Goal: Task Accomplishment & Management: Complete application form

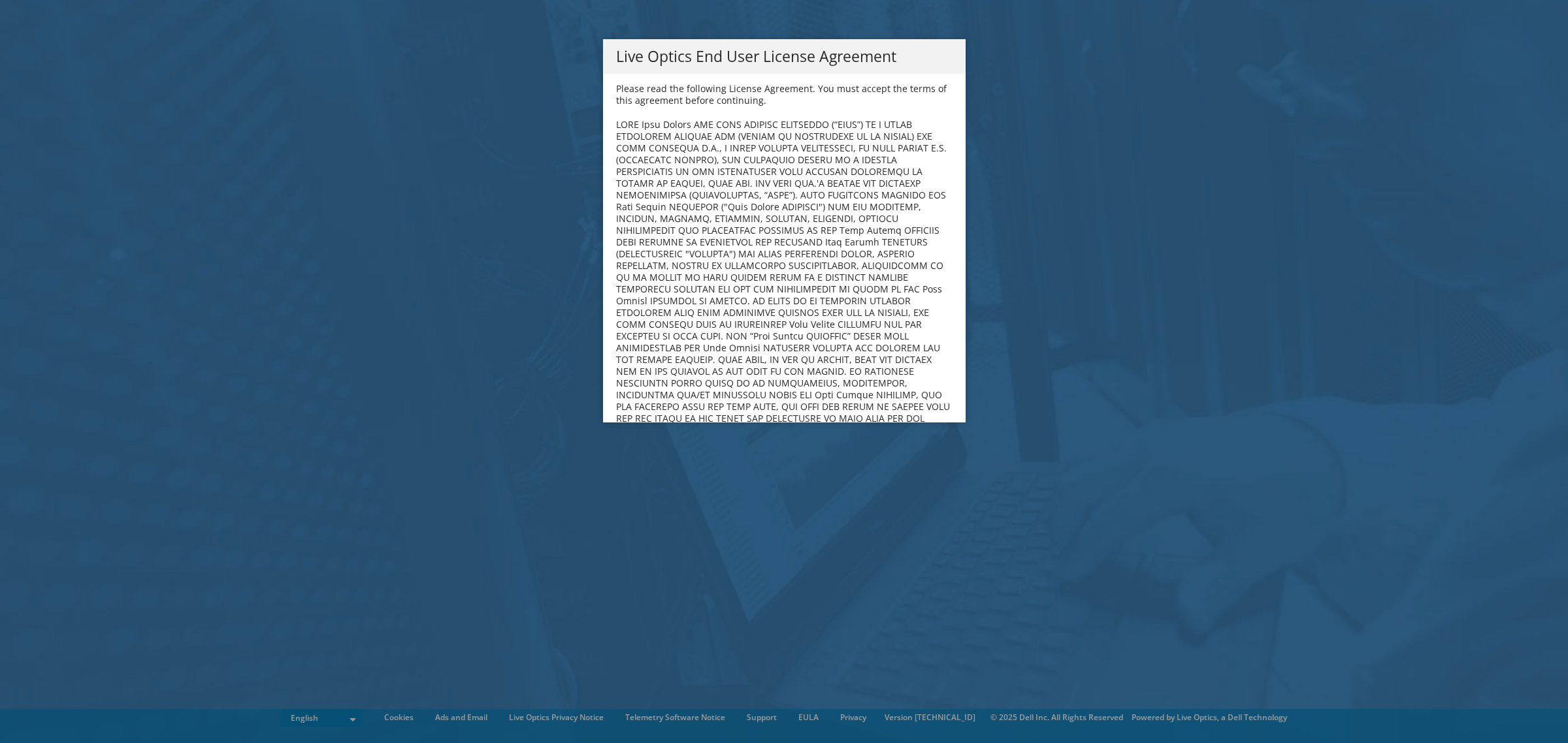
scroll to position [4953, 0]
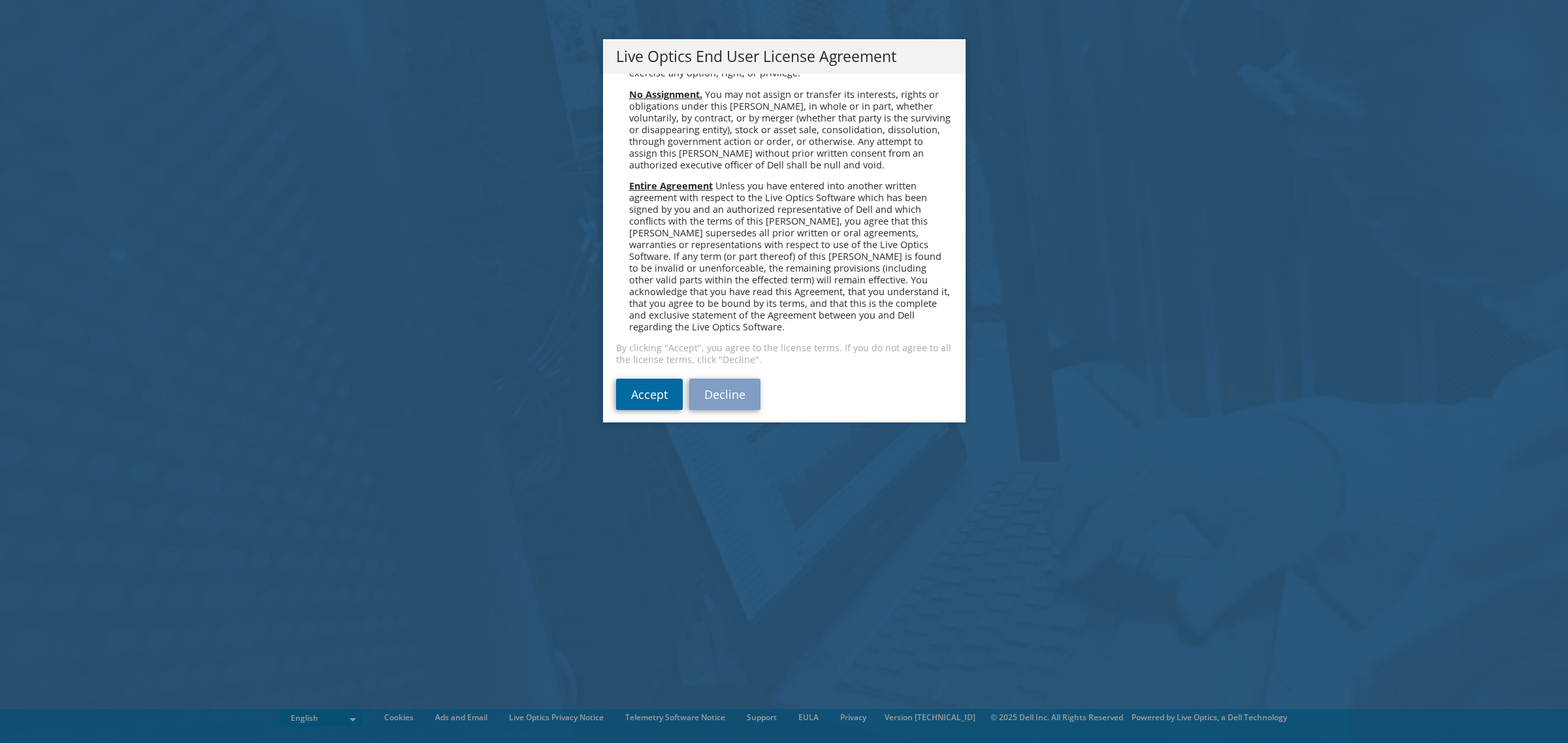
click at [651, 394] on link "Accept" at bounding box center [649, 395] width 66 height 32
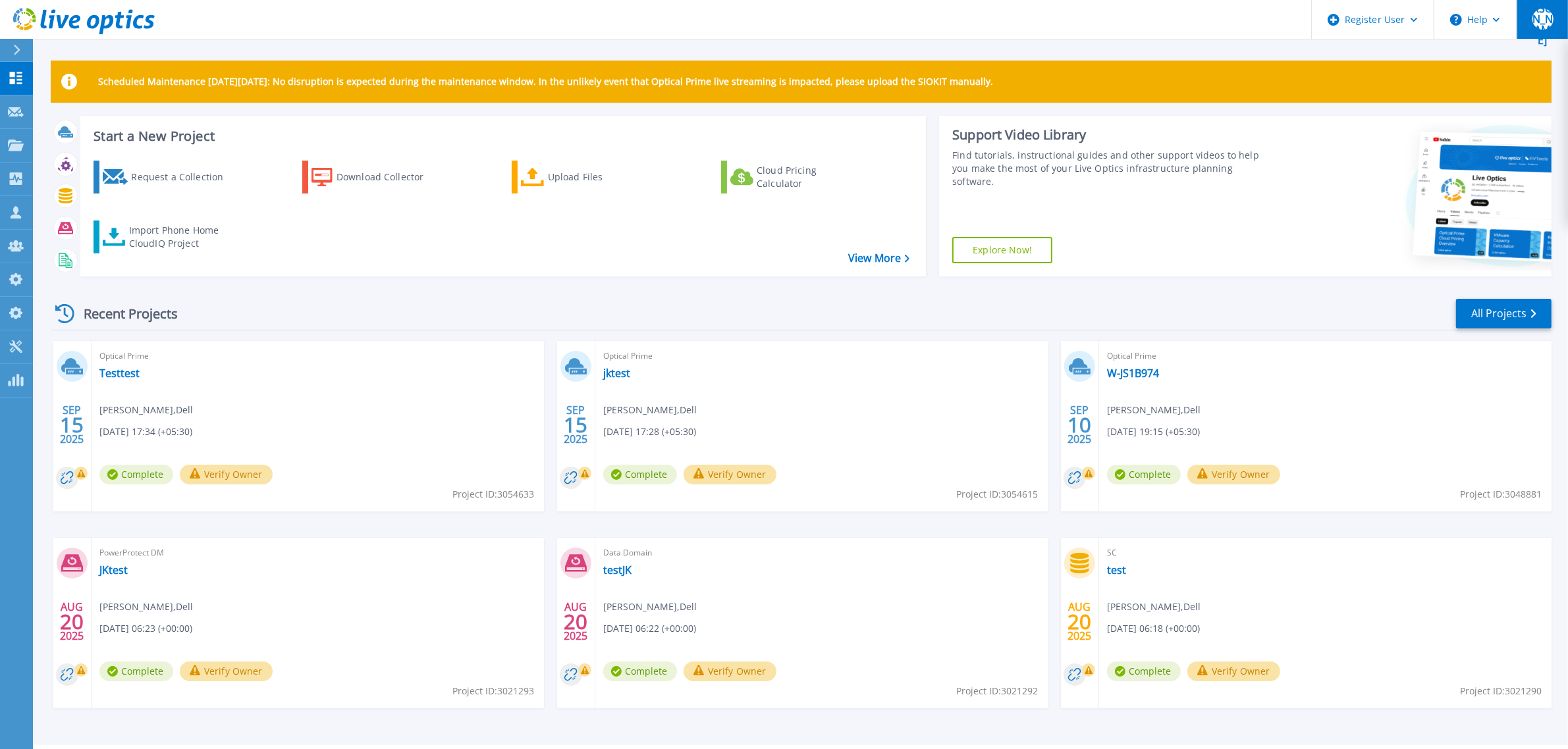
click at [1534, 27] on div "[PERSON_NAME]" at bounding box center [1543, 19] width 21 height 21
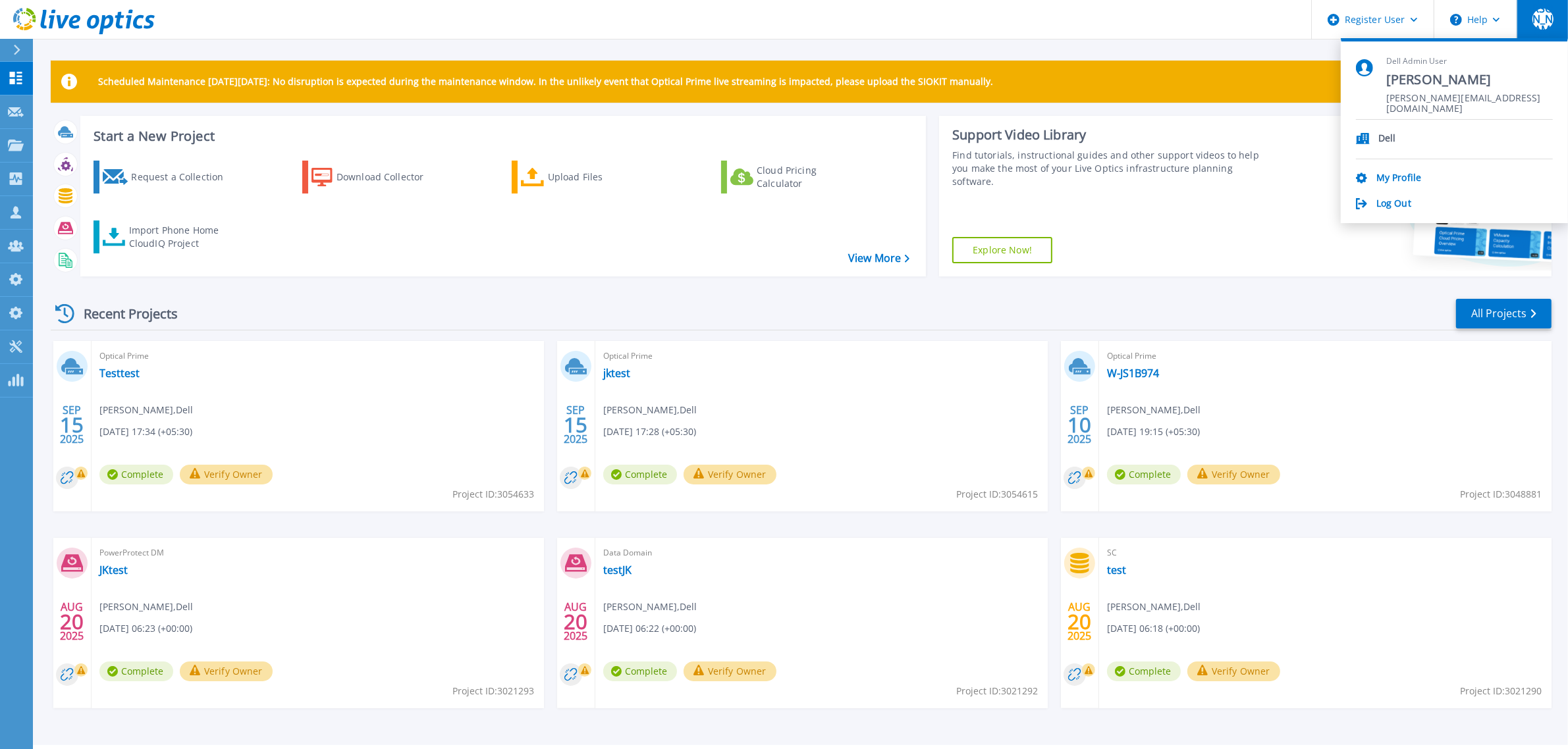
click at [1125, 27] on header "Register User Help JA Dell Admin User Jitesh Adesara Jitesh.Kumaradesara@dell.c…" at bounding box center [784, 20] width 1568 height 40
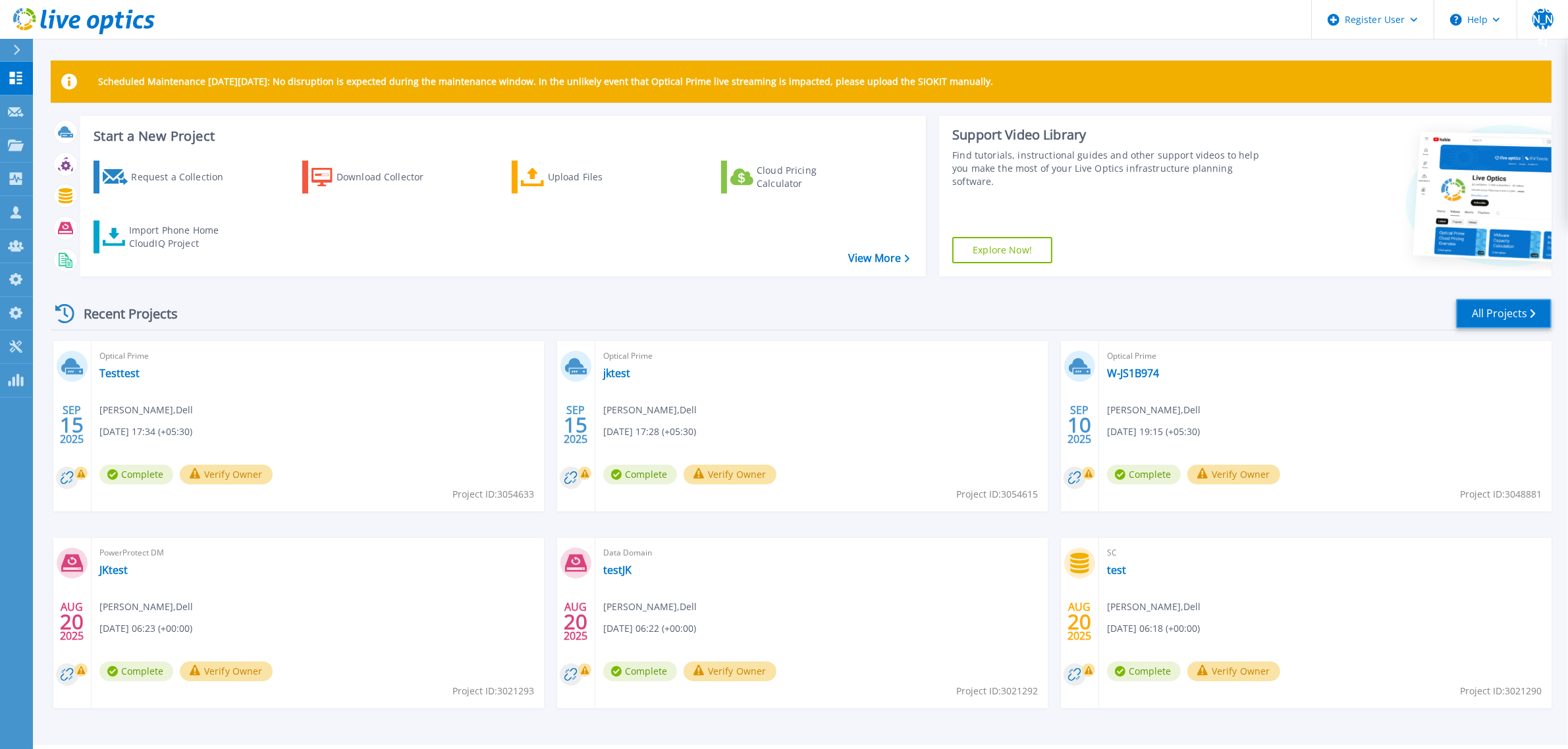
click at [1516, 315] on link "All Projects" at bounding box center [1504, 314] width 95 height 30
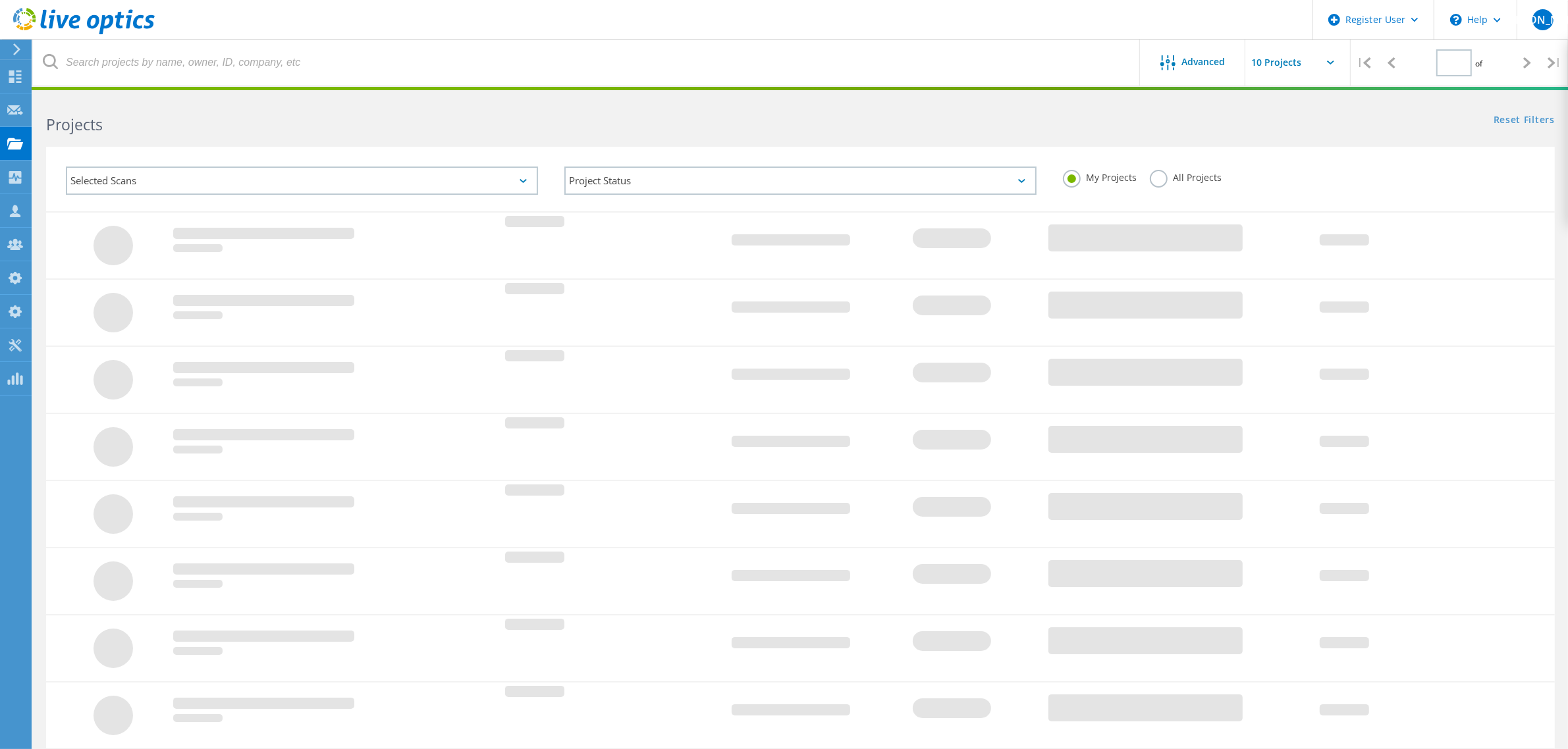
type input "1"
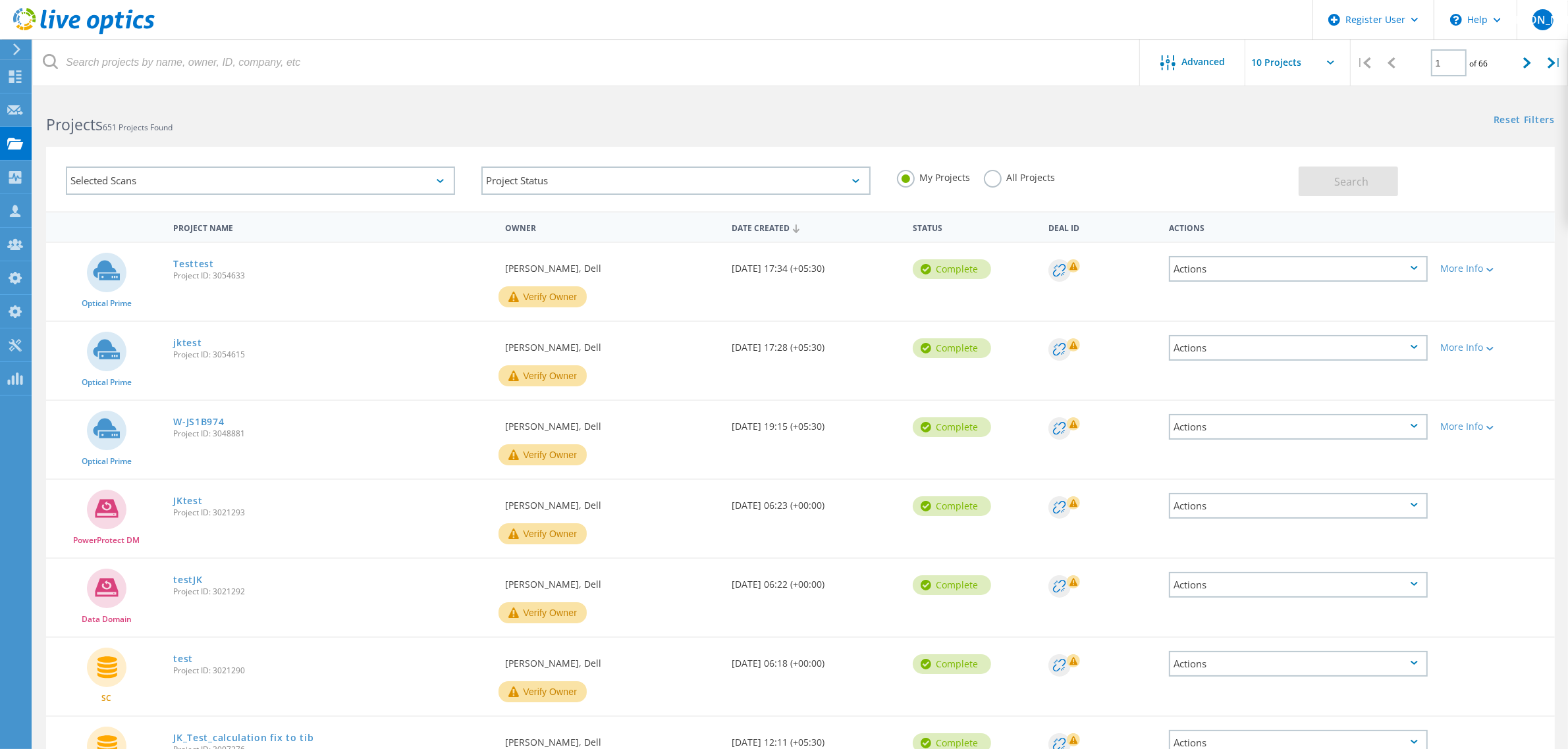
click at [992, 179] on label "All Projects" at bounding box center [1020, 176] width 72 height 13
click at [0, 0] on input "All Projects" at bounding box center [0, 0] width 0 height 0
click at [1321, 185] on button "Search" at bounding box center [1349, 181] width 99 height 30
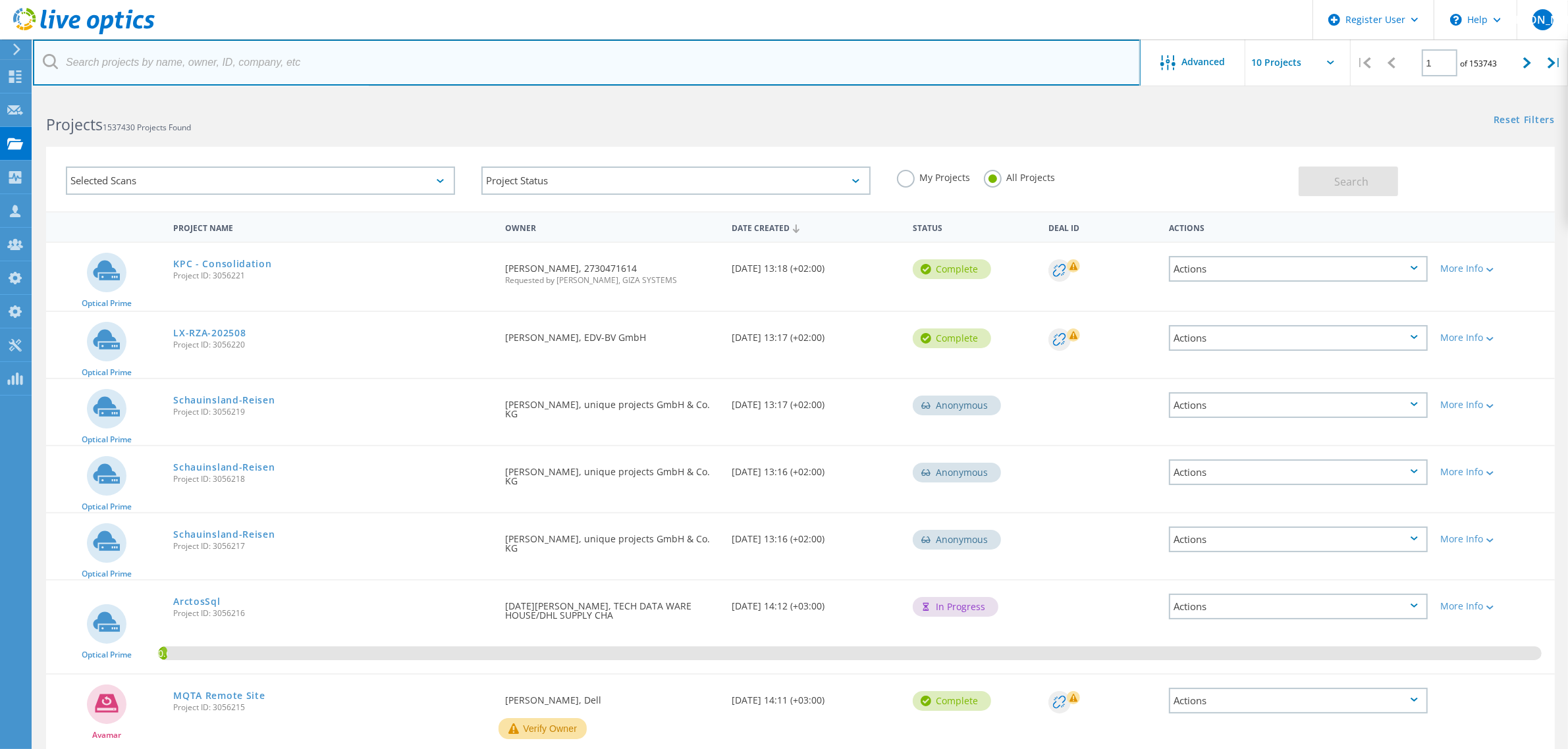
click at [324, 72] on input "text" at bounding box center [587, 63] width 1108 height 46
type input "jitesh"
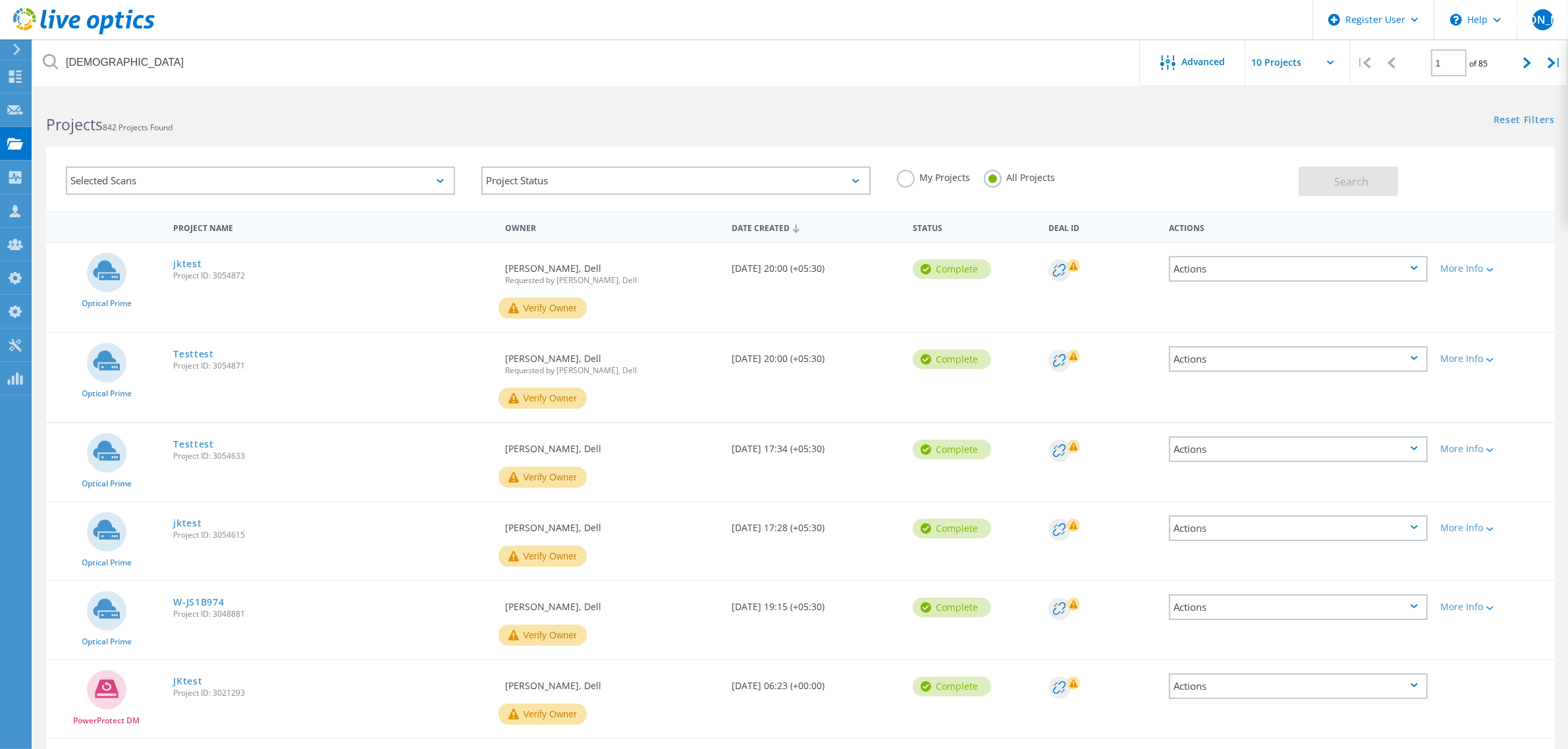
click at [899, 176] on label "My Projects" at bounding box center [934, 176] width 74 height 13
click at [0, 0] on input "My Projects" at bounding box center [0, 0] width 0 height 0
click at [910, 127] on div "Projects 842 Projects Found Reset Filters Show Filters" at bounding box center [801, 113] width 1536 height 35
click at [988, 176] on label "All Projects" at bounding box center [1020, 176] width 72 height 13
click at [0, 0] on input "All Projects" at bounding box center [0, 0] width 0 height 0
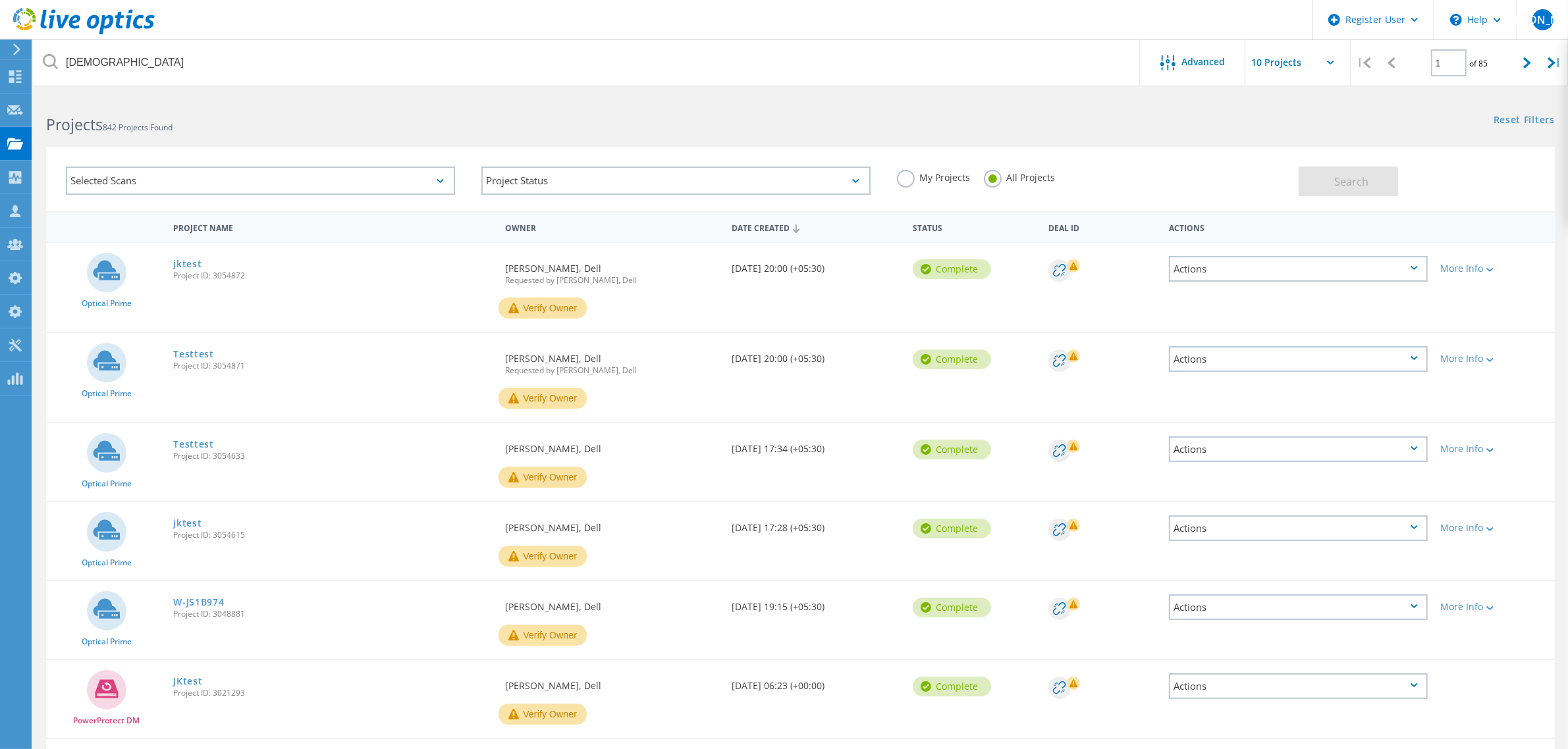
drag, startPoint x: 911, startPoint y: 175, endPoint x: 936, endPoint y: 203, distance: 37.5
click at [911, 176] on label "My Projects" at bounding box center [934, 176] width 74 height 13
click at [0, 0] on input "My Projects" at bounding box center [0, 0] width 0 height 0
click at [1348, 190] on button "Search" at bounding box center [1349, 181] width 99 height 30
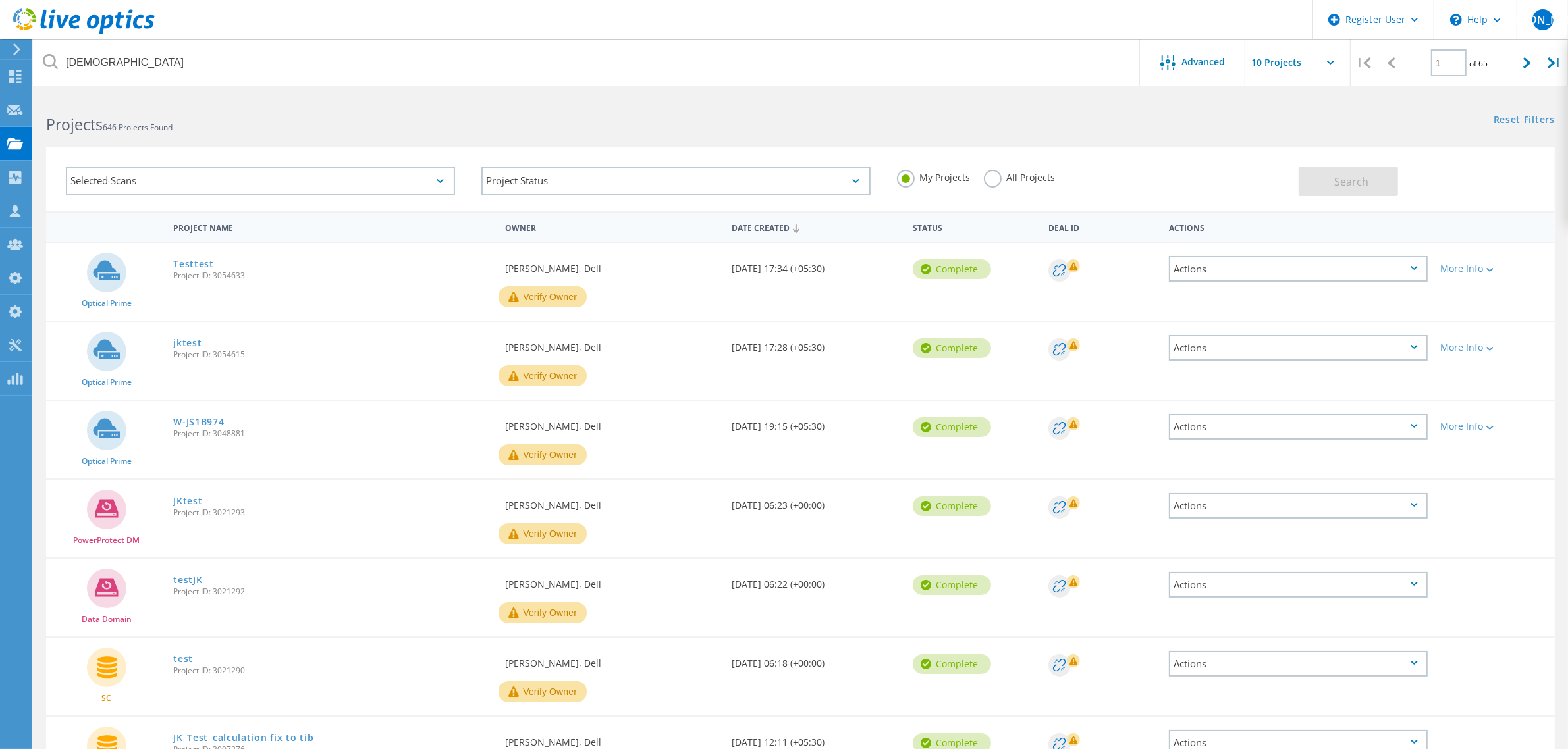
click at [339, 182] on div "Selected Scans" at bounding box center [260, 180] width 389 height 29
click at [178, 234] on label "Optical Prime" at bounding box center [272, 241] width 350 height 16
click at [0, 0] on input "Optical Prime" at bounding box center [0, 0] width 0 height 0
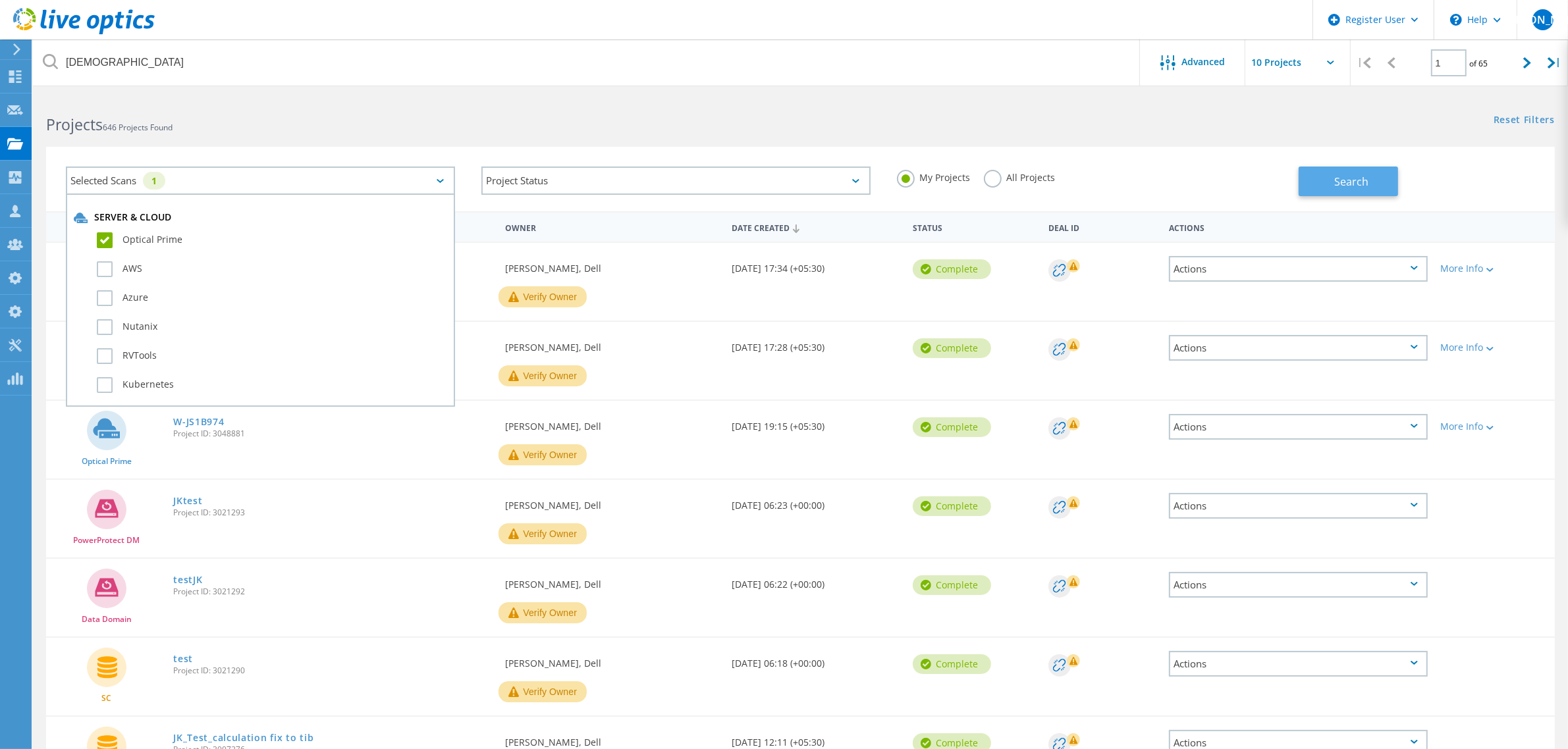
click at [1338, 192] on button "Search" at bounding box center [1349, 181] width 99 height 30
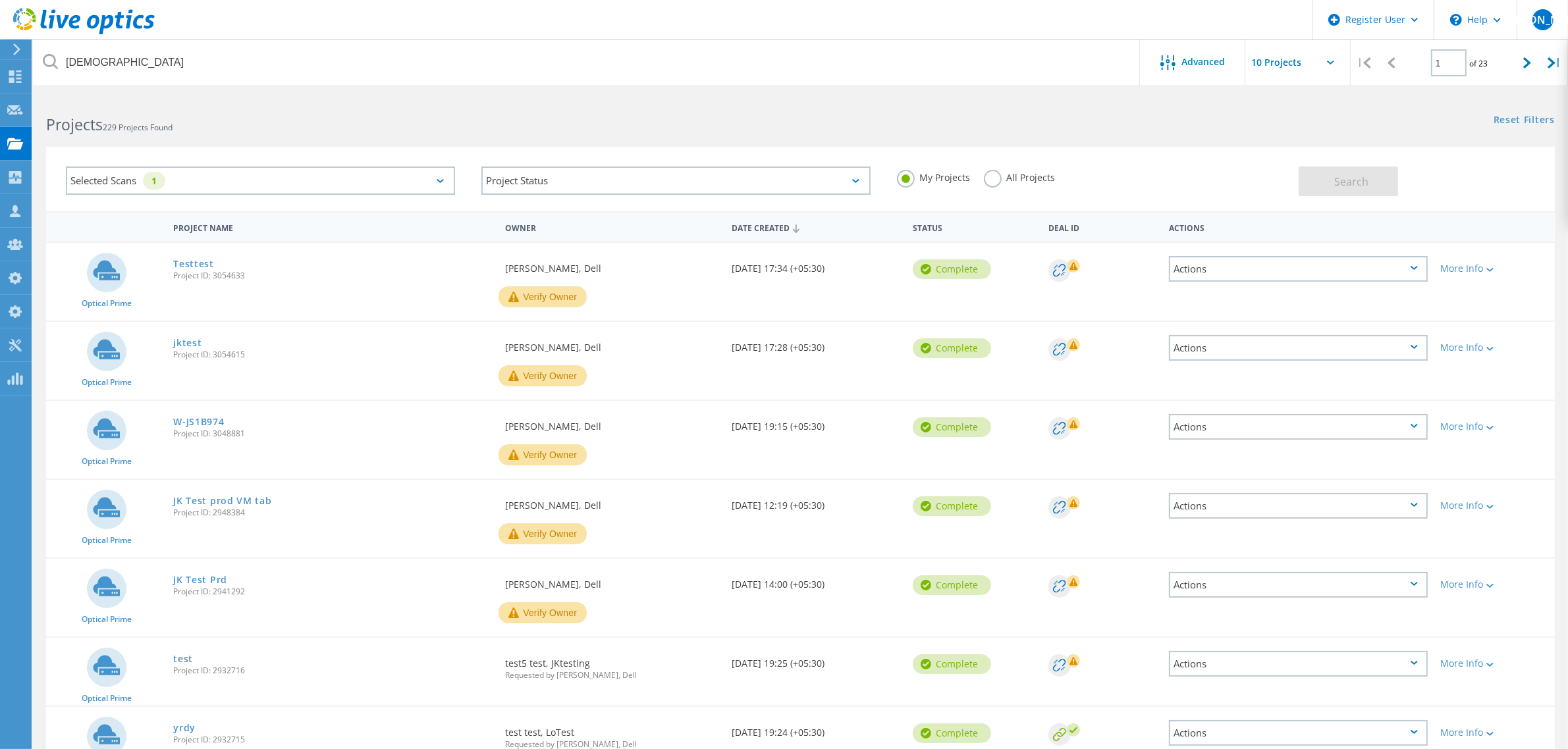
click at [1301, 70] on input "text" at bounding box center [1311, 63] width 132 height 46
click at [1279, 153] on div "Show 40 Projects" at bounding box center [1311, 162] width 131 height 22
type input "Show 40 Projects"
click at [821, 181] on div "Project Status" at bounding box center [676, 180] width 389 height 29
click at [536, 241] on label "Complete" at bounding box center [676, 242] width 373 height 16
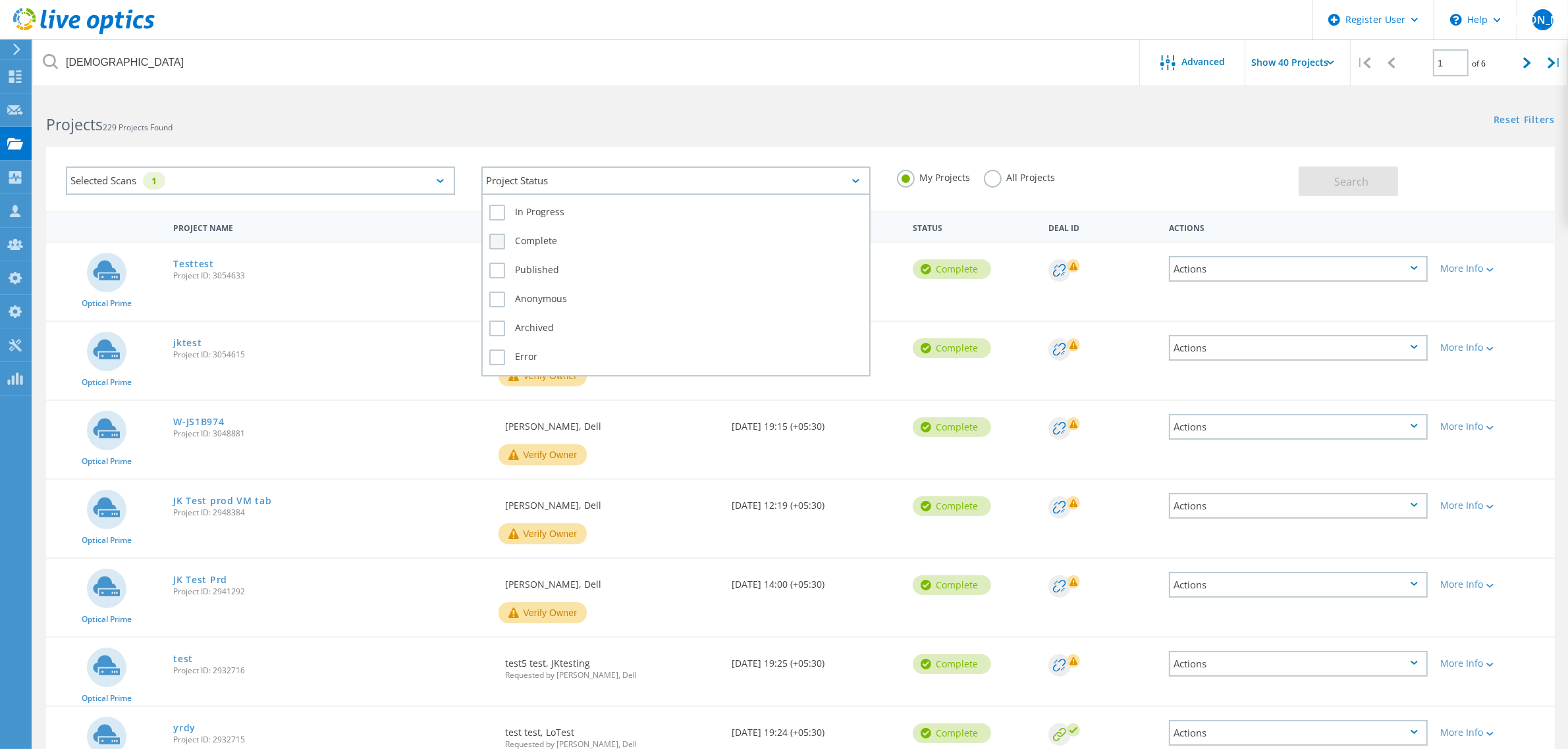
click at [0, 0] on input "Complete" at bounding box center [0, 0] width 0 height 0
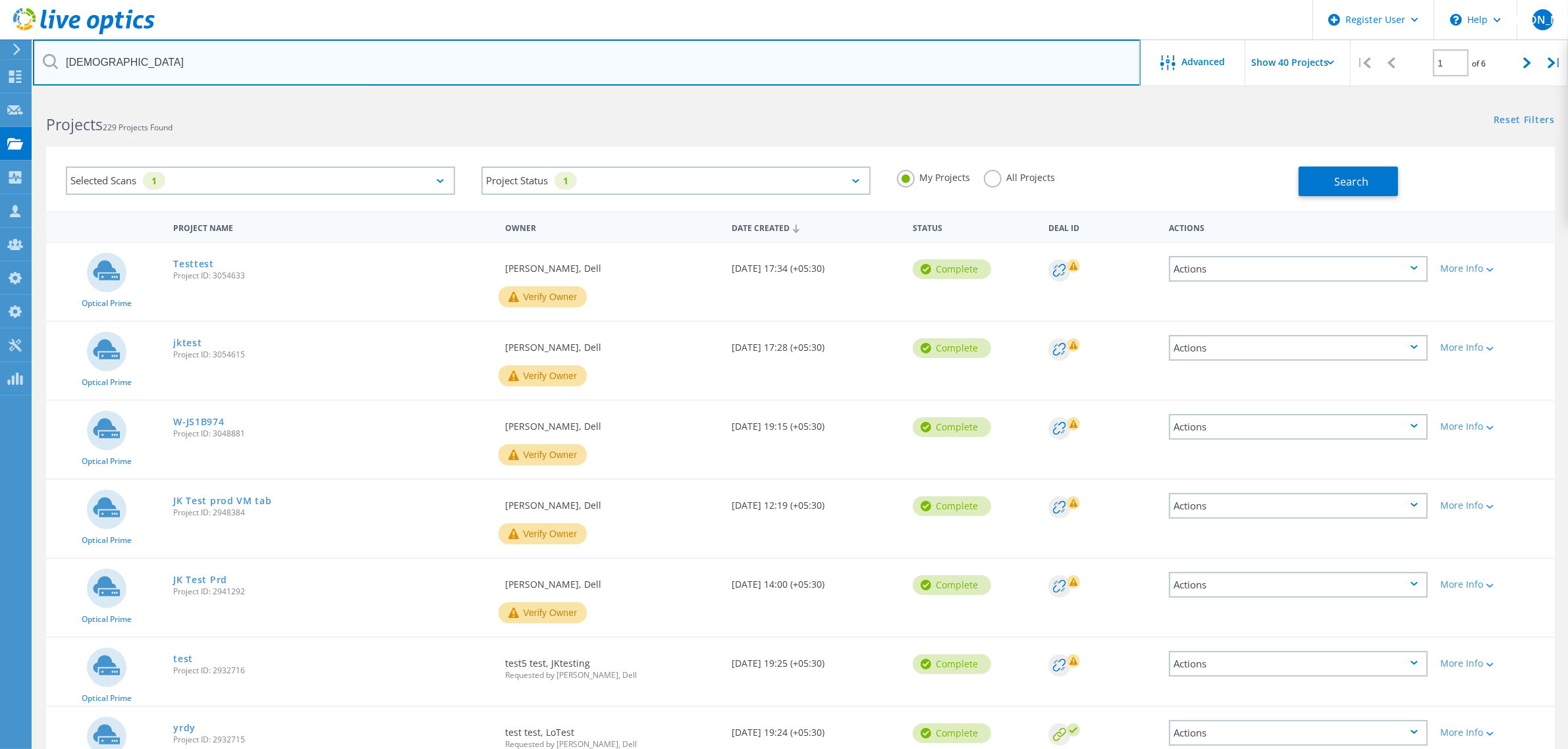
click at [71, 57] on input "jitesh" at bounding box center [587, 63] width 1108 height 46
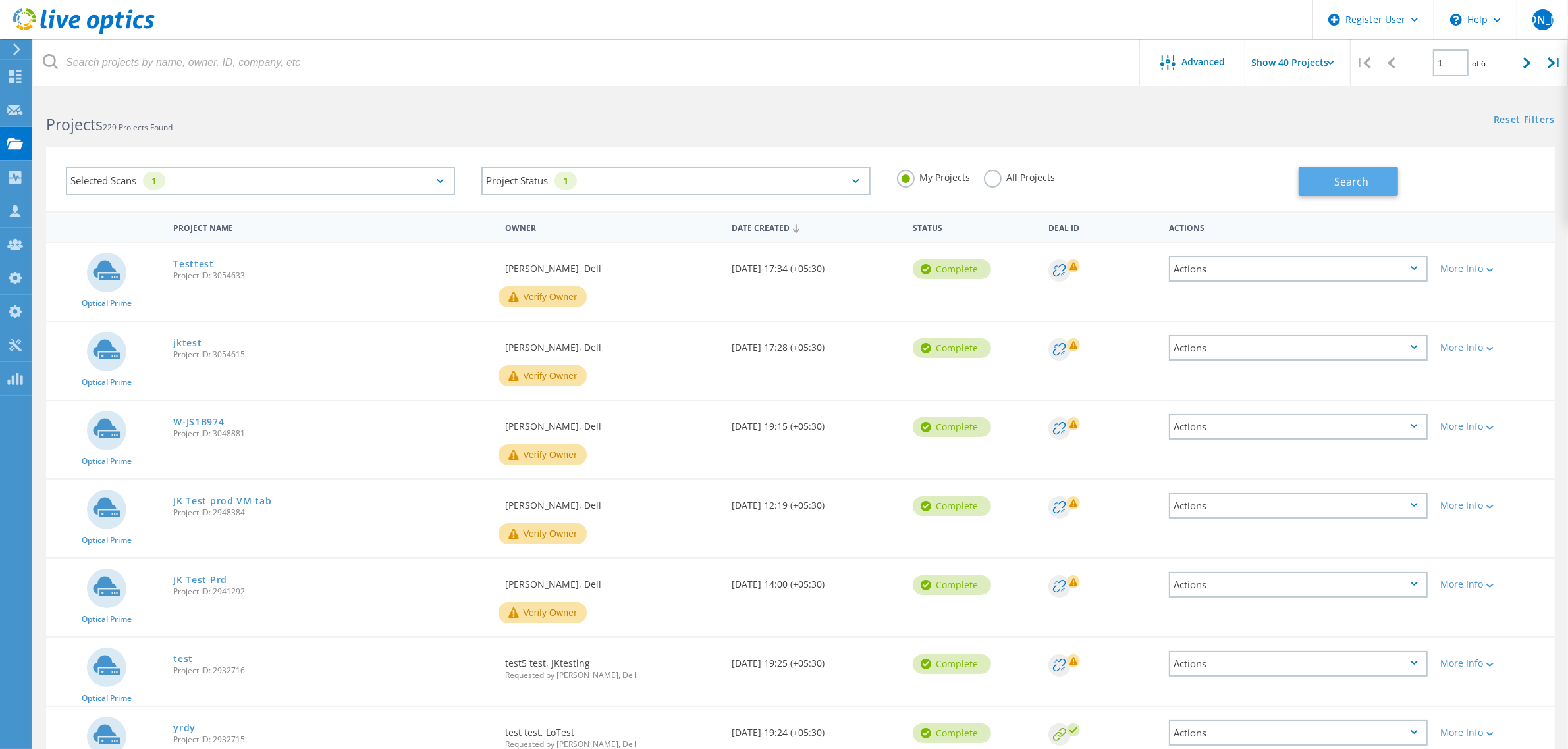
click at [1355, 191] on button "Search" at bounding box center [1349, 181] width 99 height 30
click at [1305, 70] on input "Show 40 Projects" at bounding box center [1311, 63] width 132 height 46
click at [1016, 104] on div "Reset Filters Show Filters" at bounding box center [1183, 107] width 767 height 25
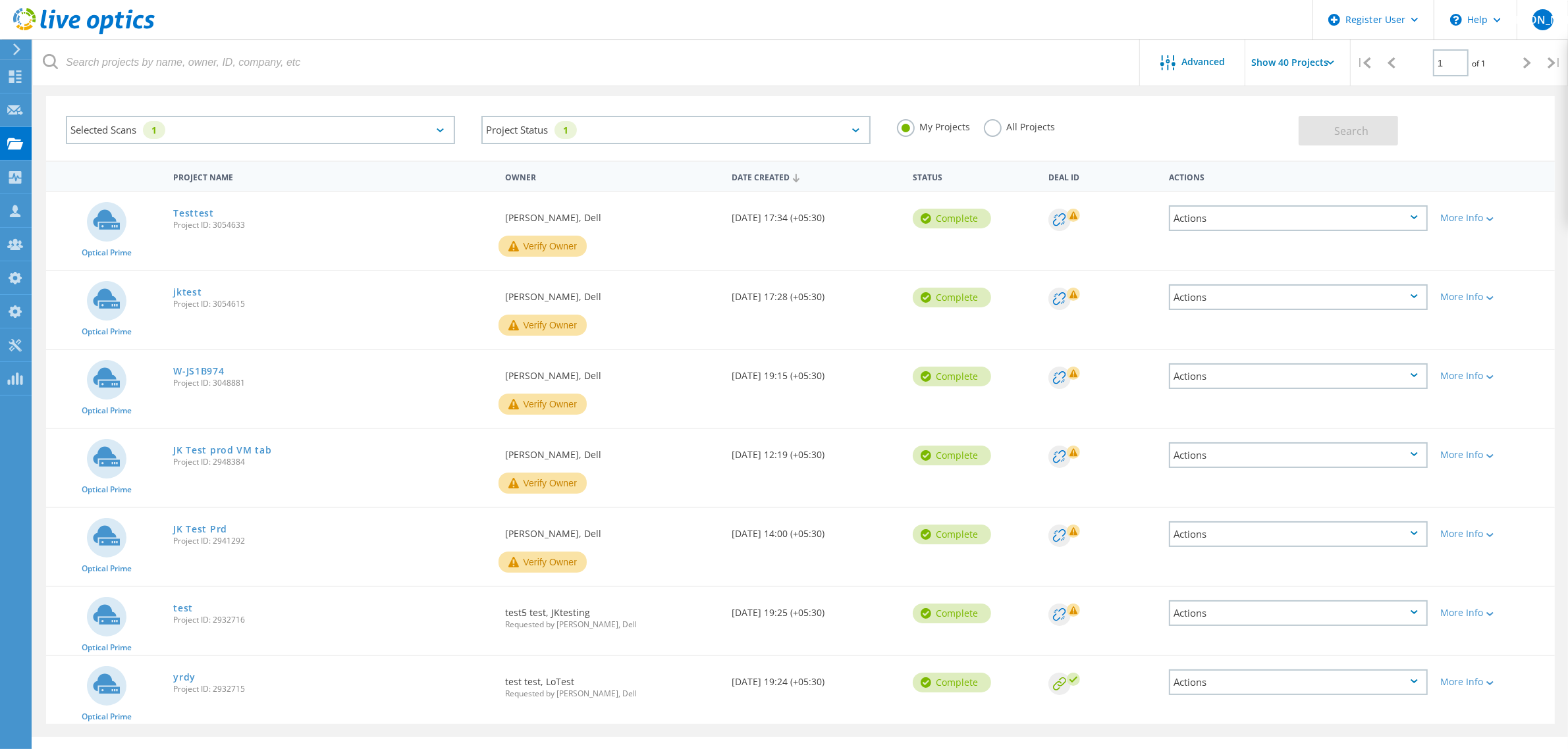
scroll to position [73, 0]
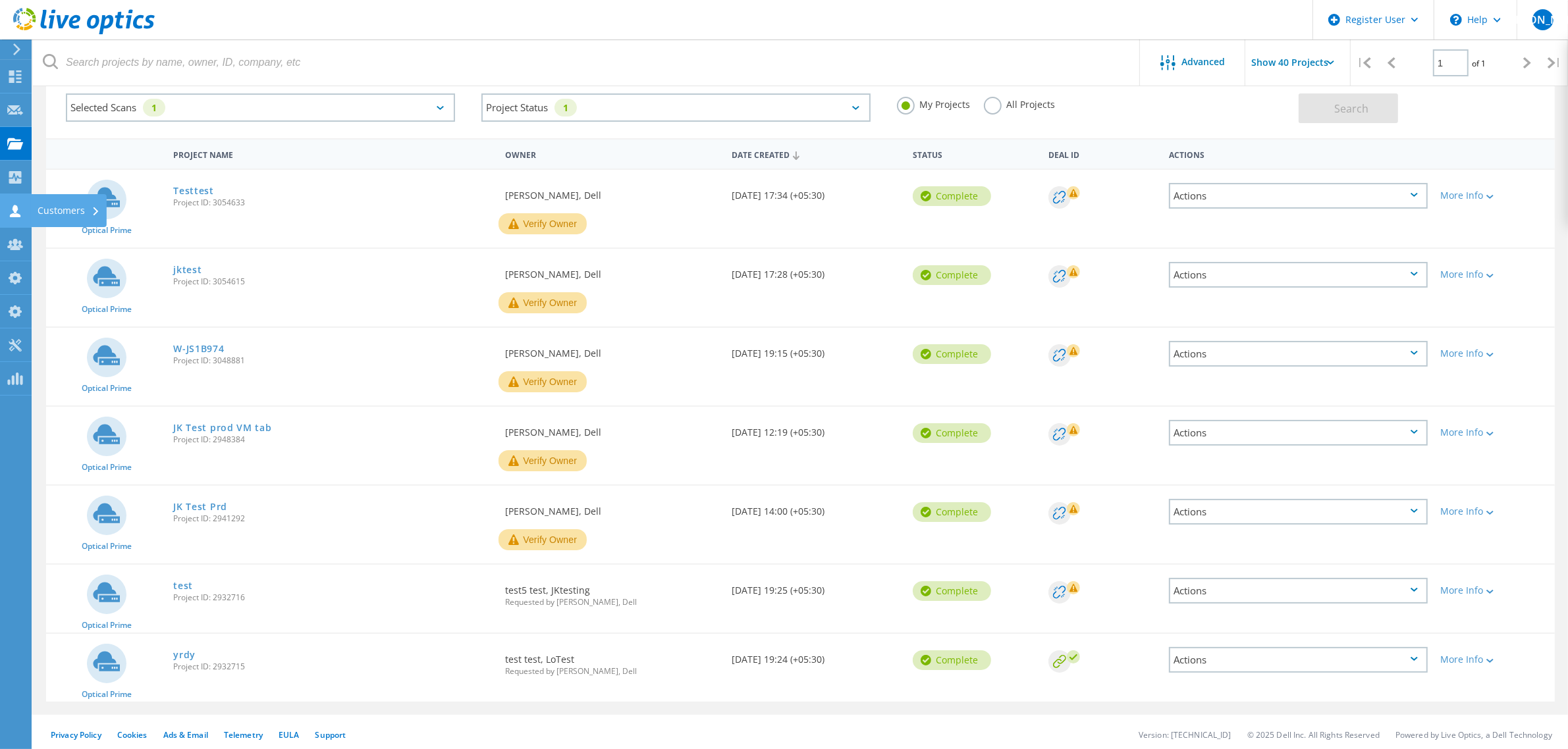
click at [18, 207] on icon at bounding box center [15, 211] width 16 height 13
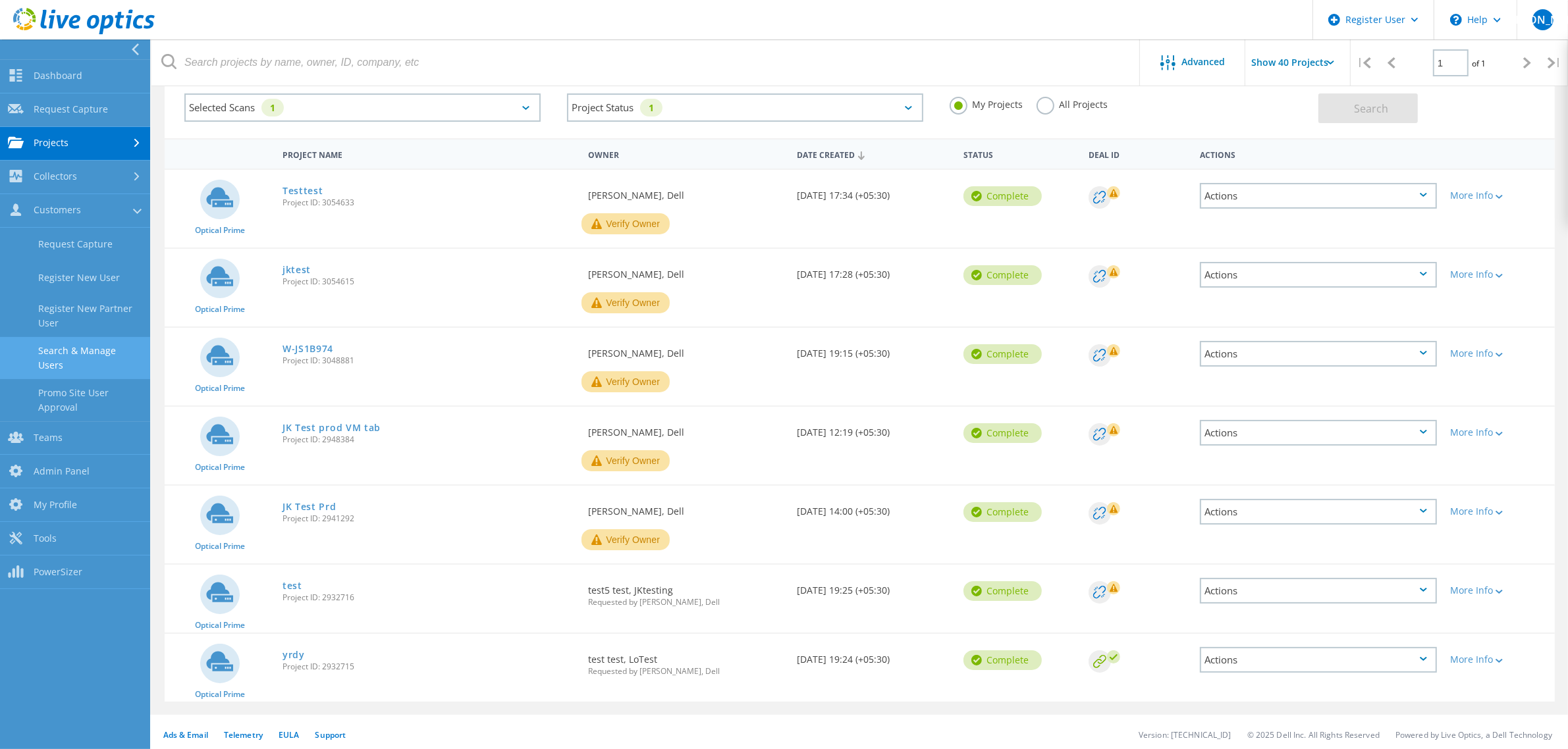
click at [80, 357] on link "Search & Manage Users" at bounding box center [75, 359] width 150 height 42
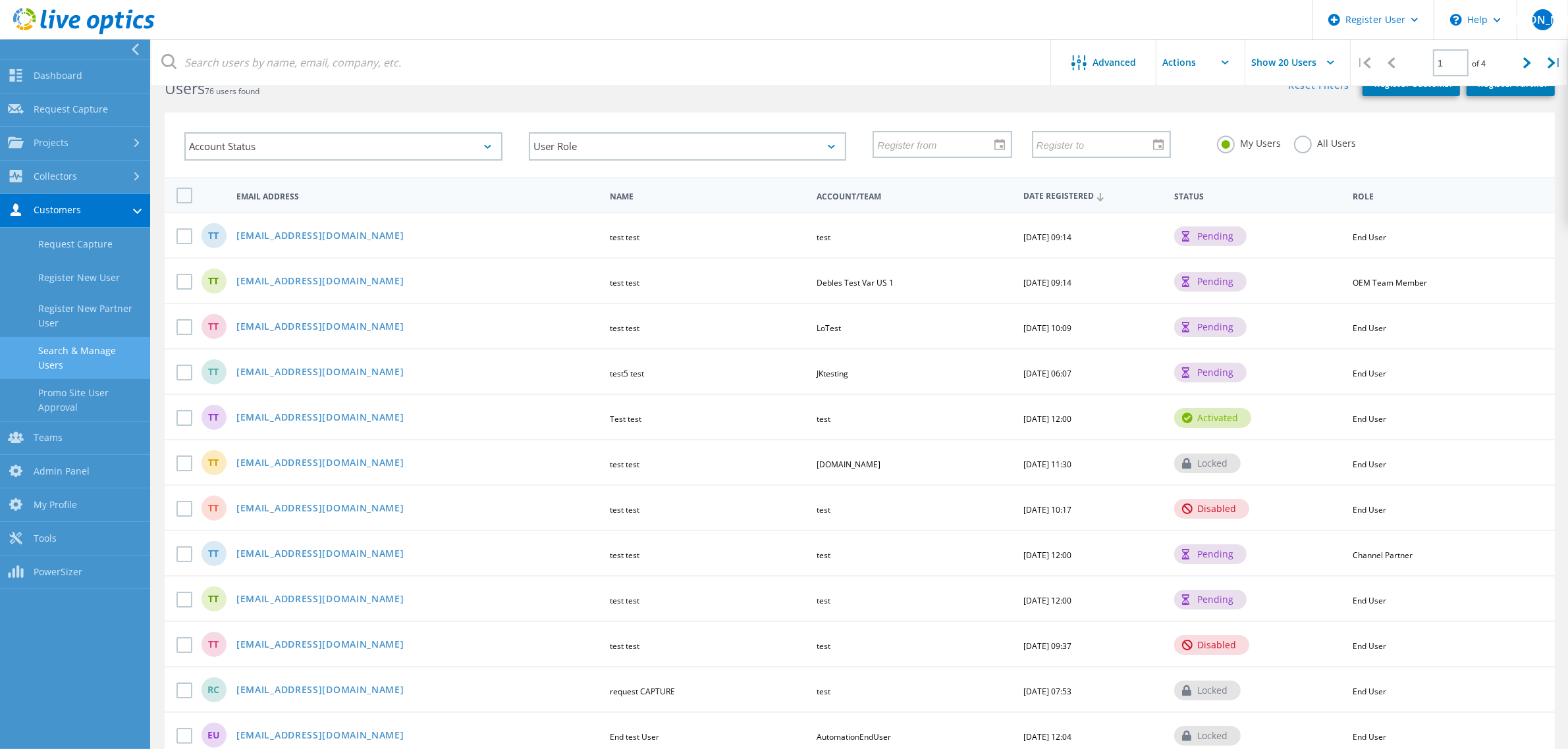
scroll to position [86, 0]
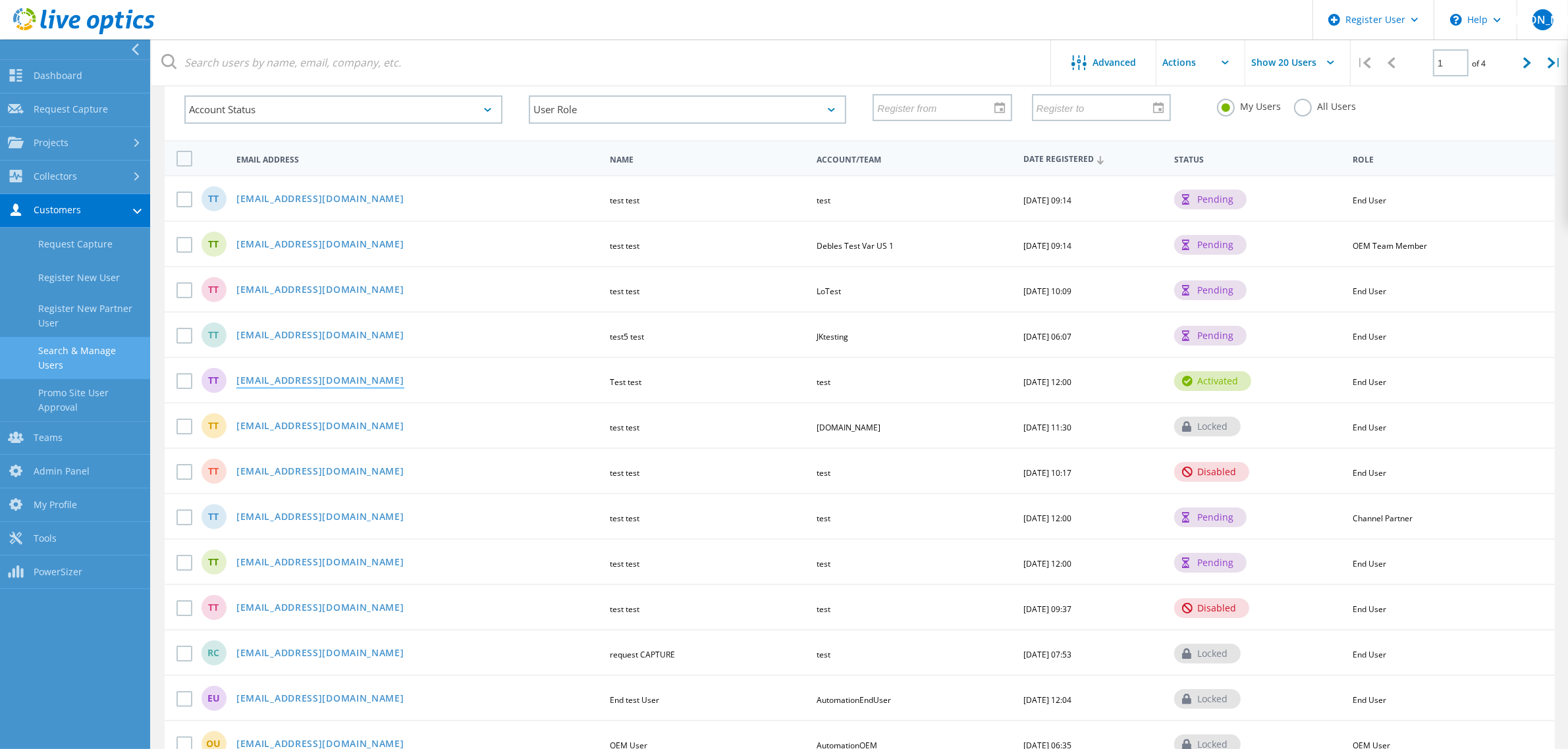
click at [360, 376] on link "sachin_koshti123@yopmail.com" at bounding box center [320, 381] width 168 height 11
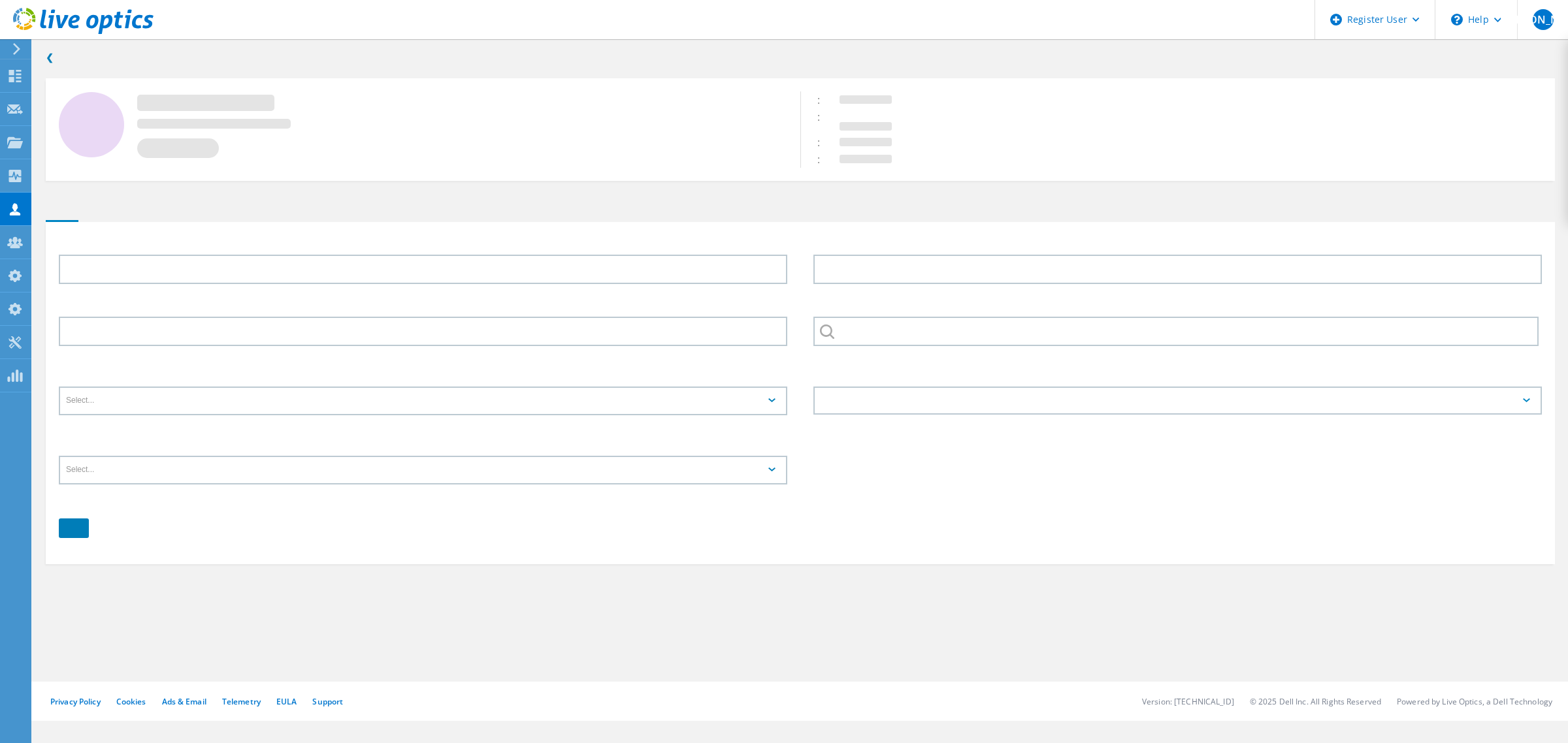
type input "Test"
type input "test"
type input "English"
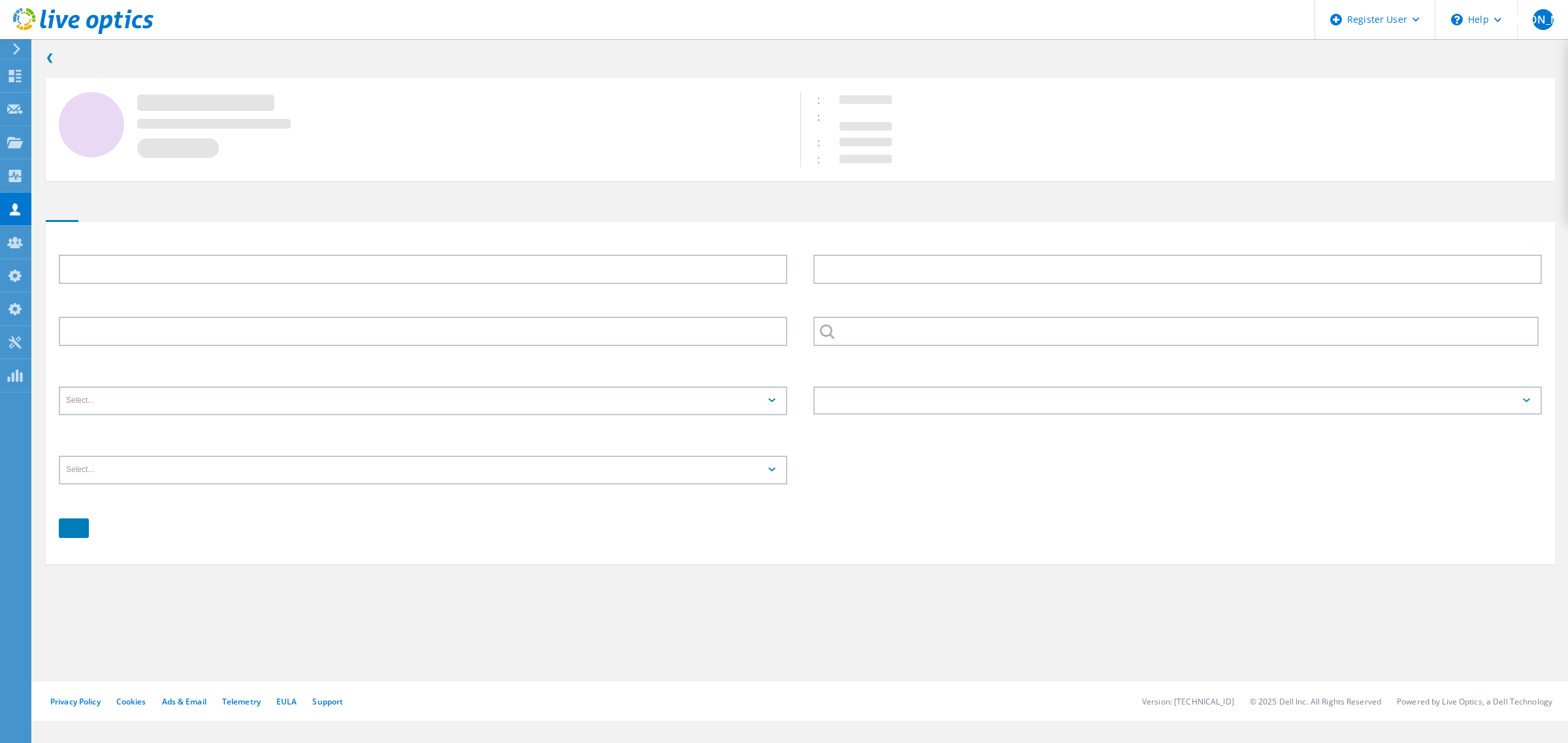
type input "End User"
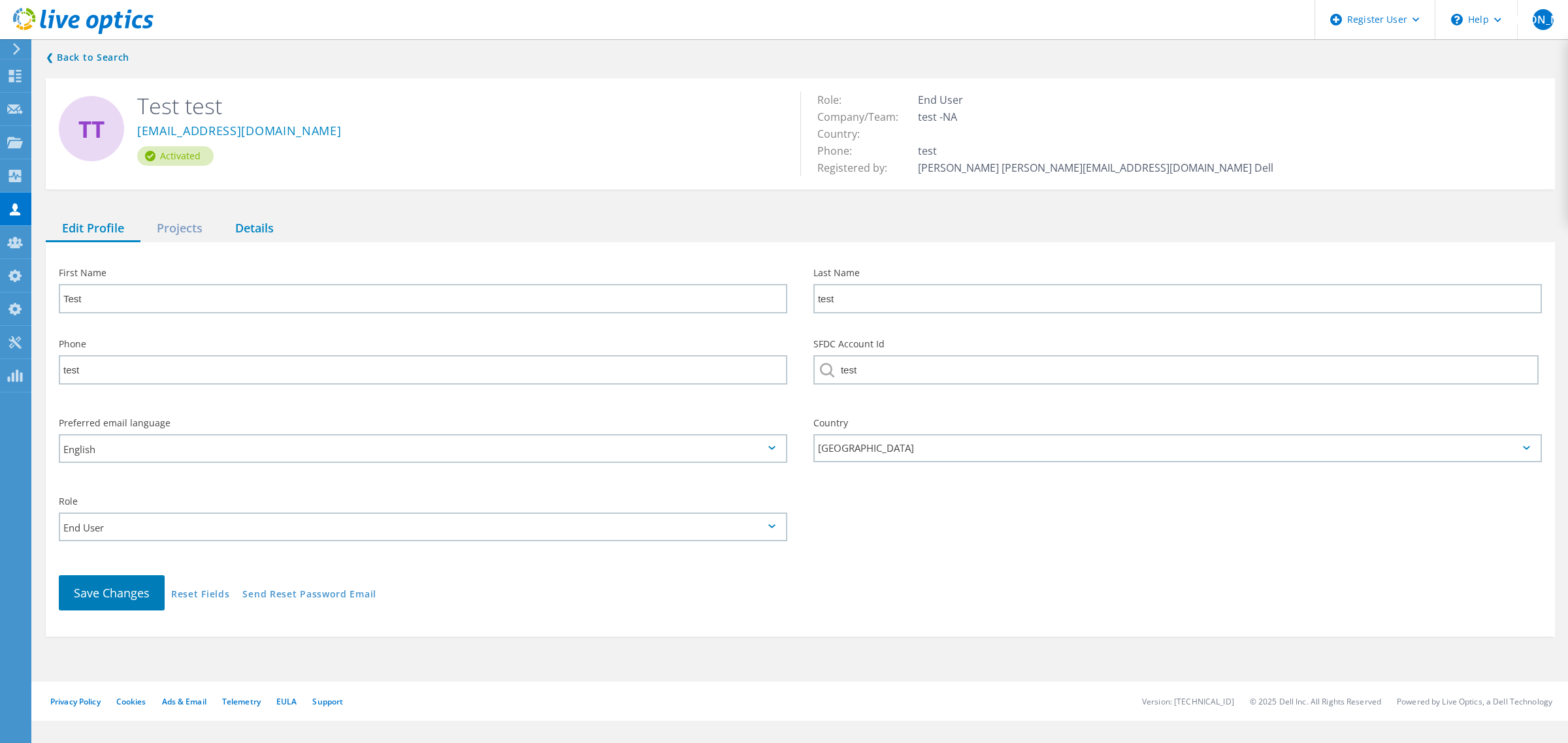
click at [259, 230] on div "Details" at bounding box center [255, 229] width 71 height 27
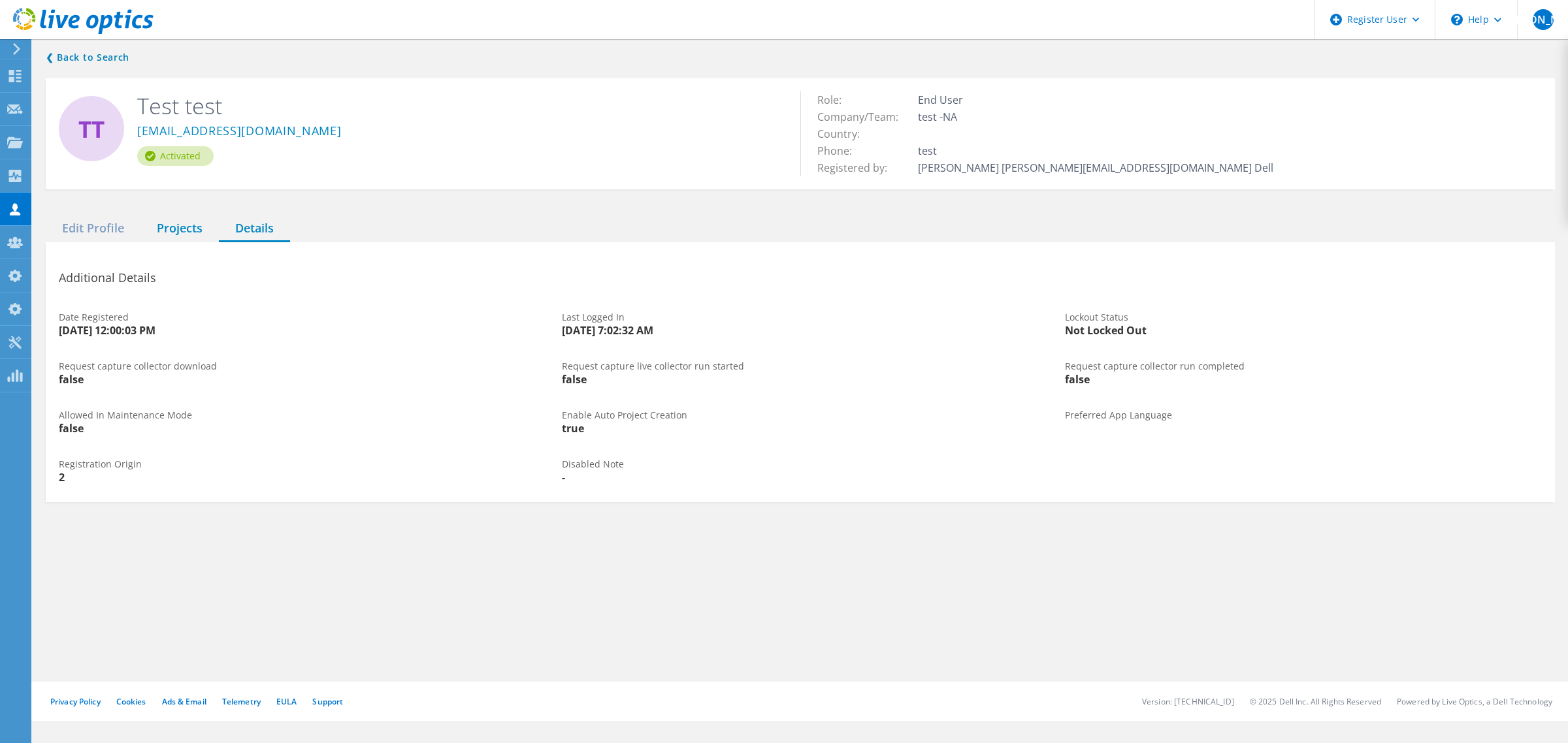
click at [193, 226] on div "Projects" at bounding box center [180, 229] width 78 height 27
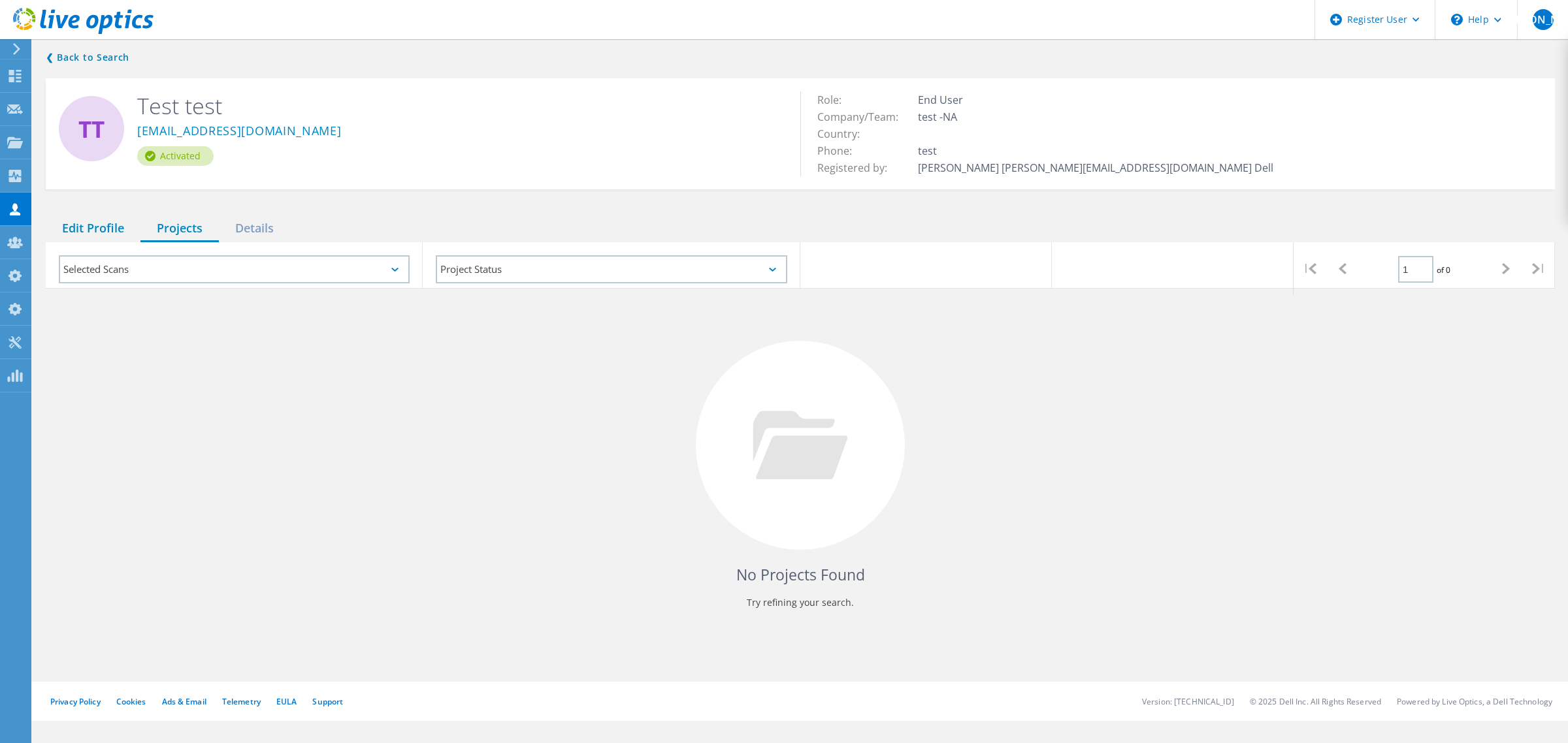
click at [83, 231] on div "Edit Profile" at bounding box center [93, 229] width 95 height 27
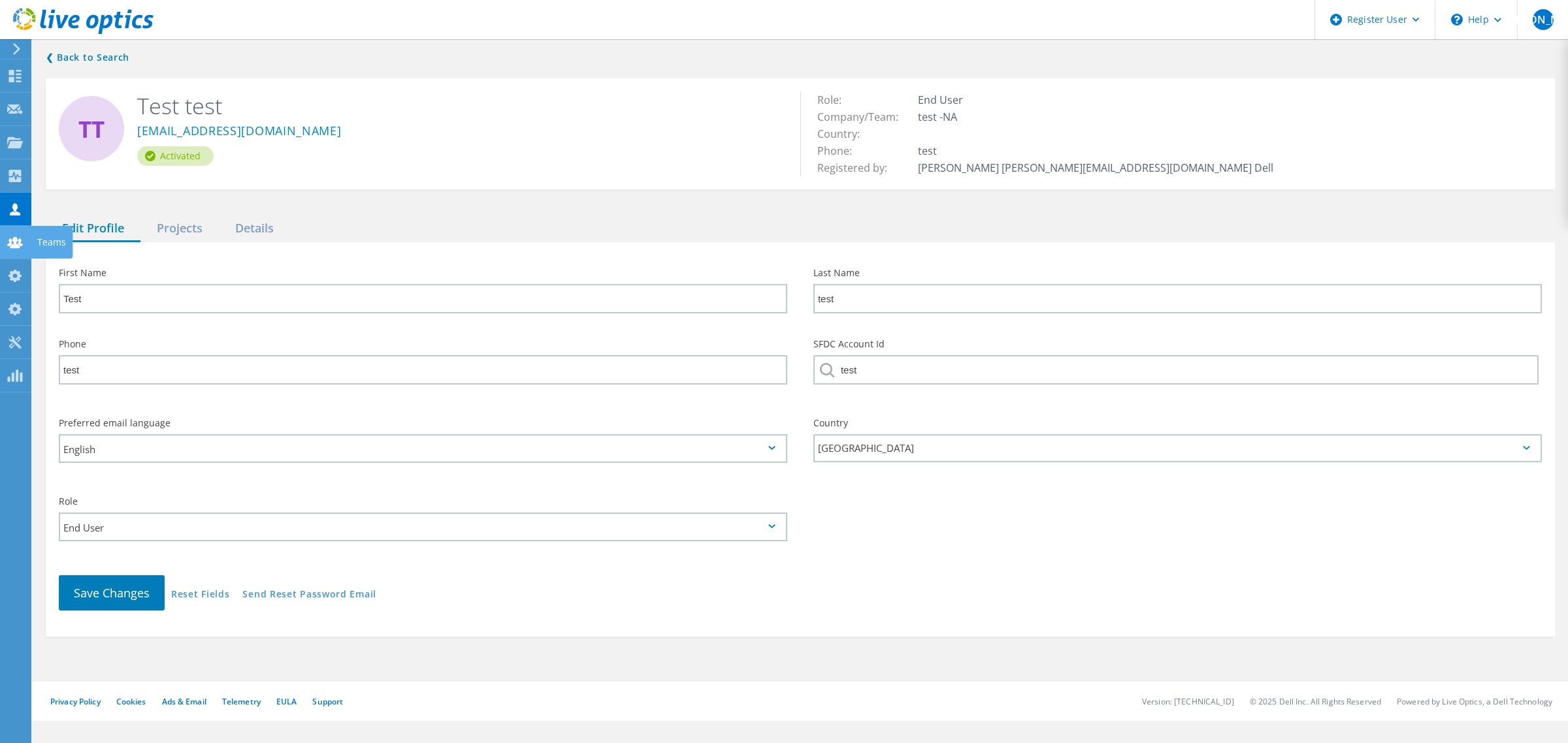
click at [18, 247] on use at bounding box center [15, 242] width 16 height 11
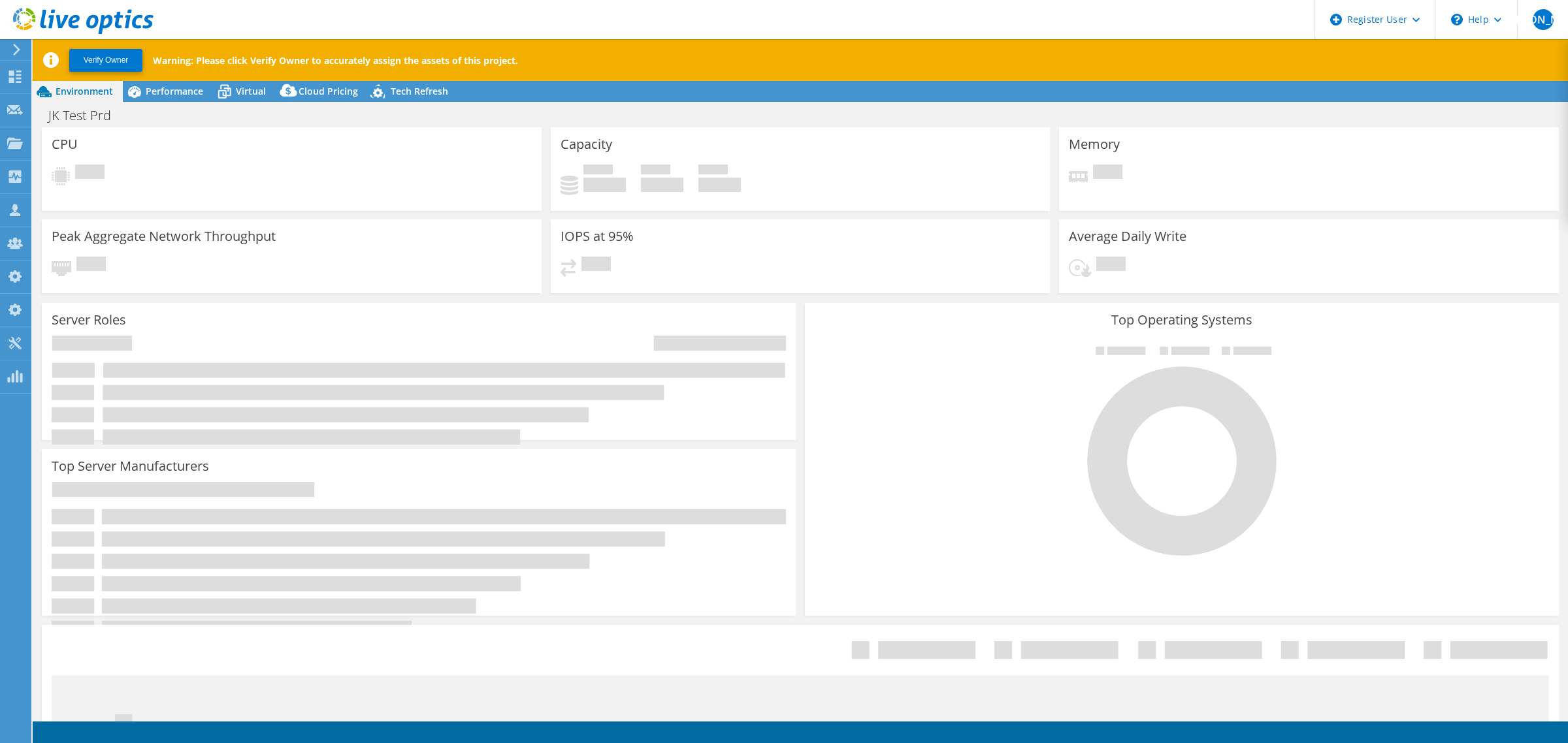
select select "HongKong"
select select "CAD"
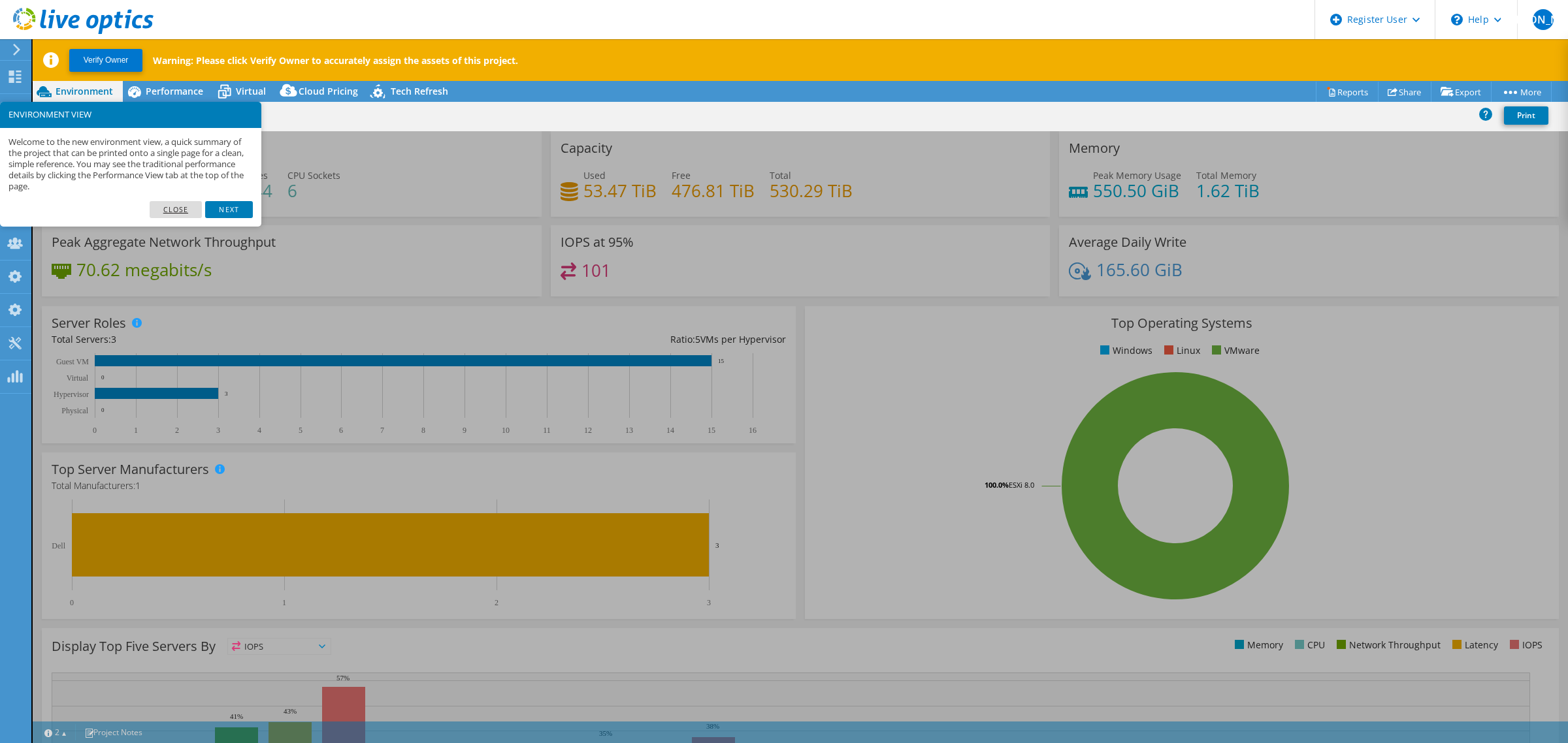
click at [174, 204] on link "Close" at bounding box center [176, 210] width 53 height 17
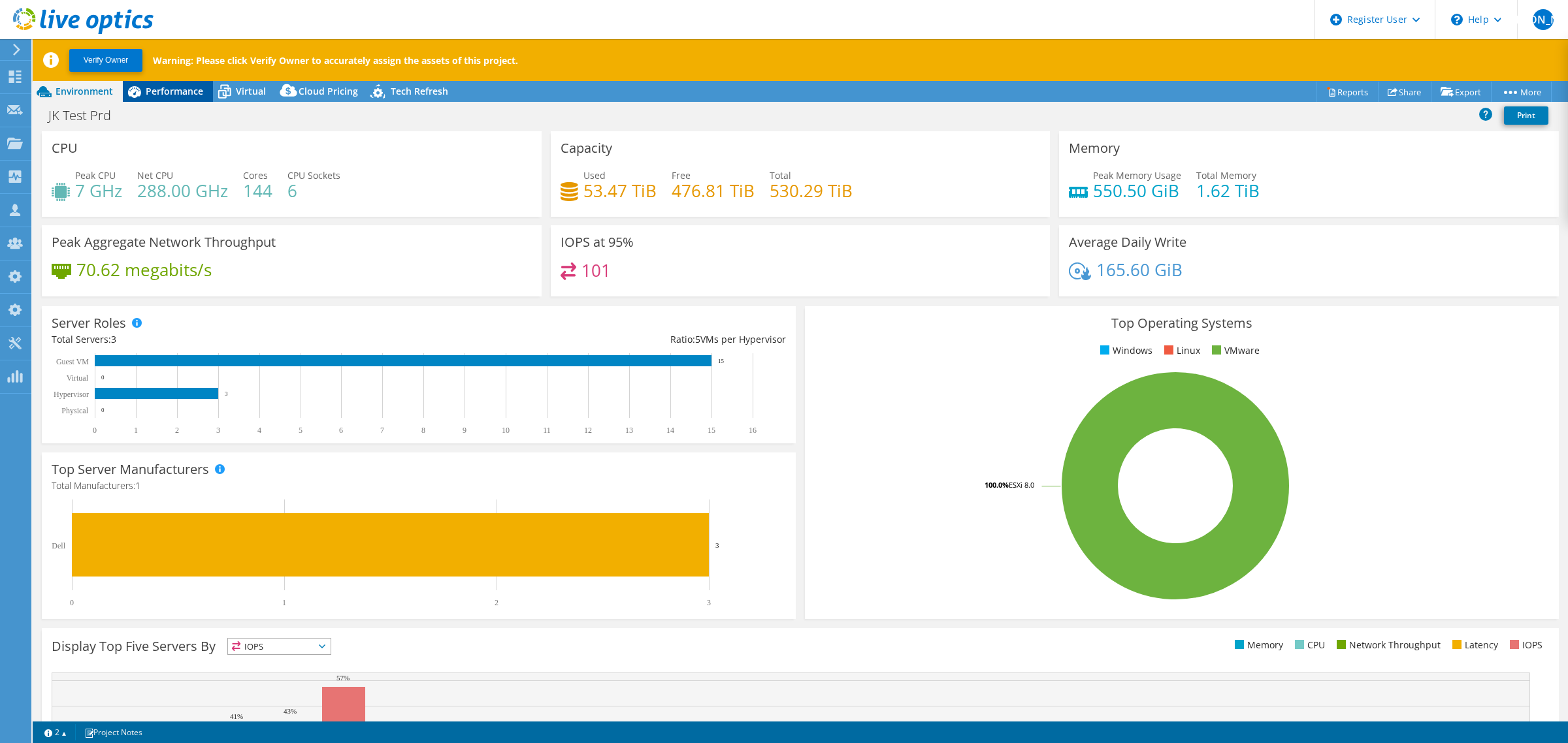
click at [164, 89] on span "Performance" at bounding box center [174, 91] width 57 height 12
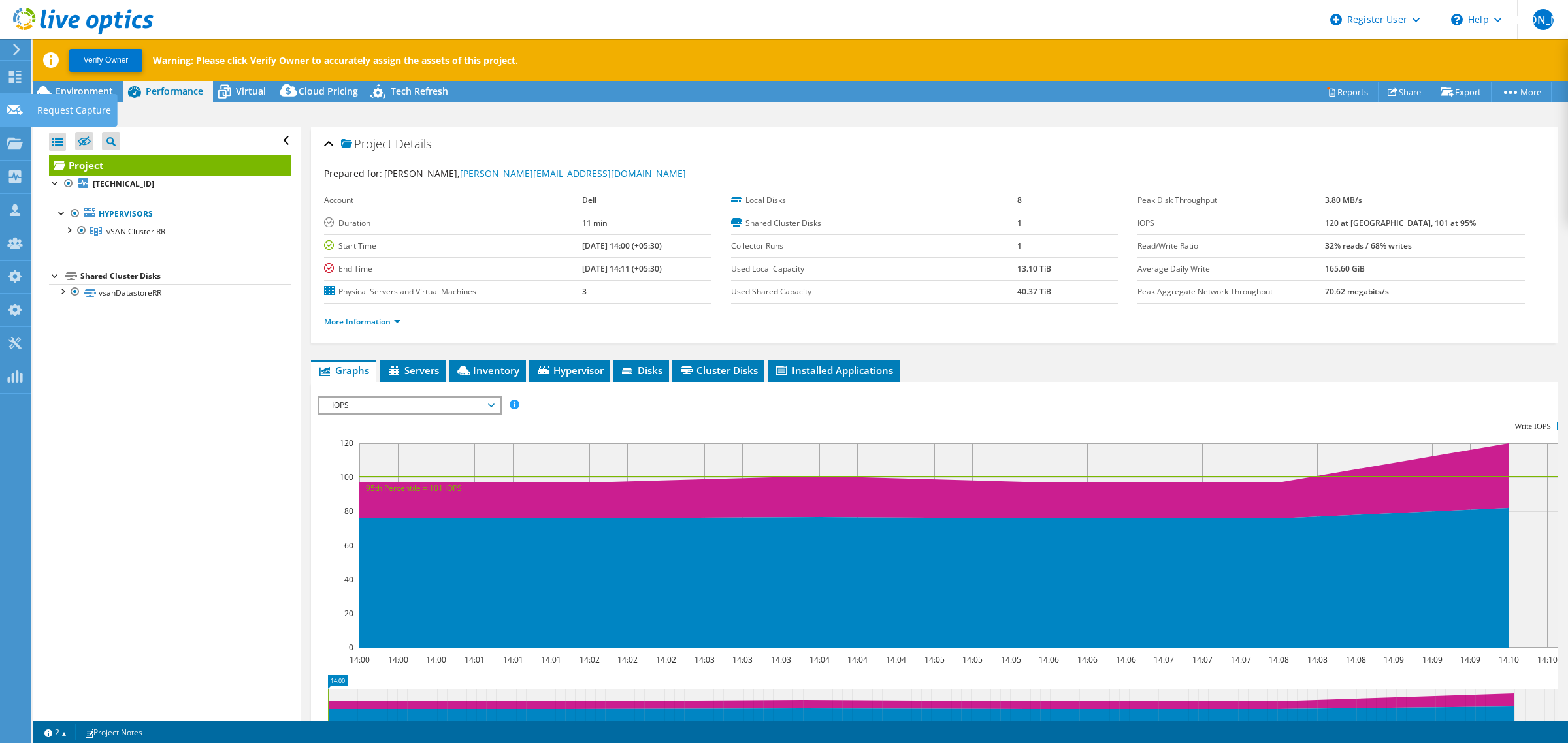
click at [13, 111] on icon at bounding box center [15, 110] width 16 height 12
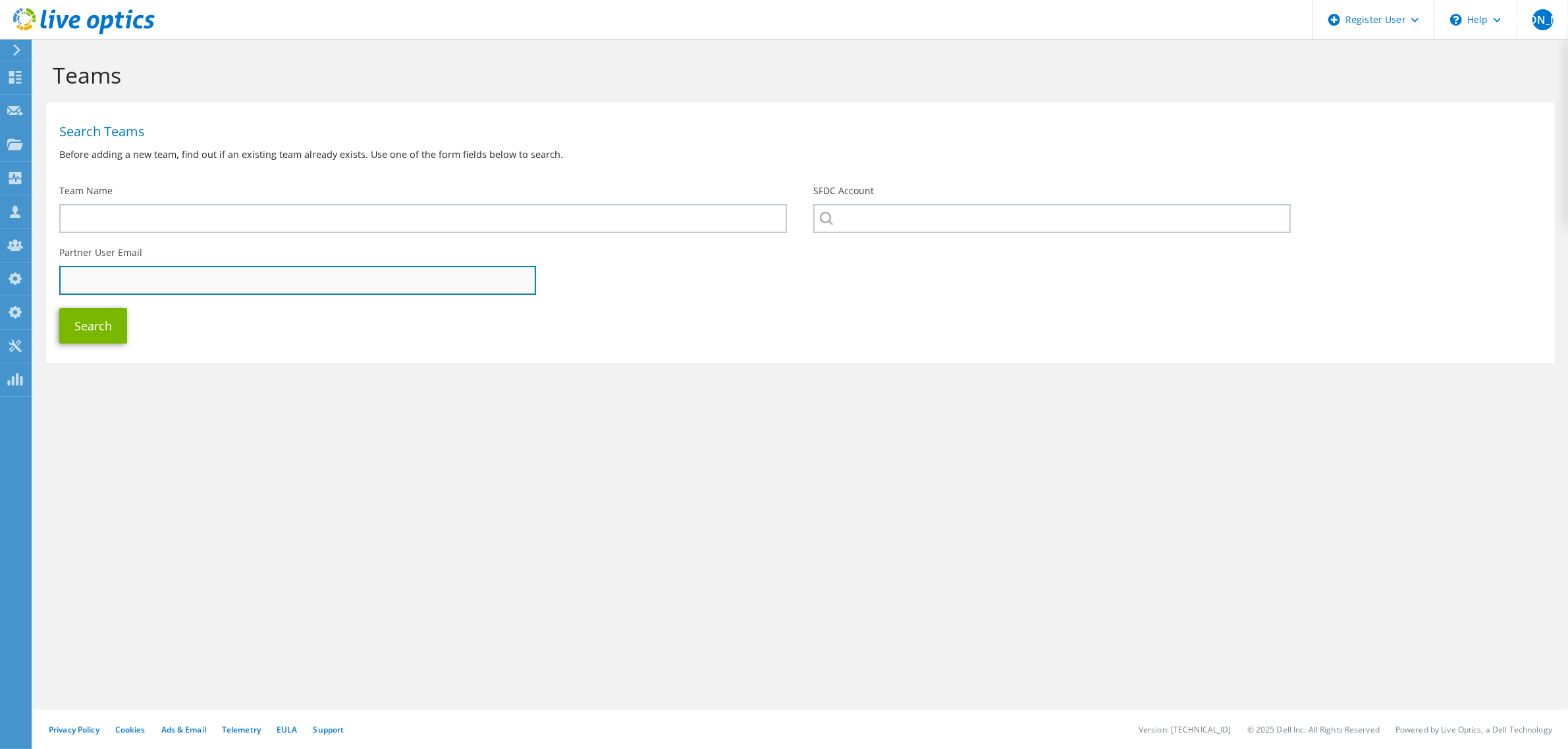
click at [123, 290] on input "text" at bounding box center [297, 280] width 477 height 29
paste input "633750"
drag, startPoint x: 113, startPoint y: 290, endPoint x: 25, endPoint y: 293, distance: 88.1
click at [25, 293] on div "[PERSON_NAME] Dell Admin User [PERSON_NAME] [PERSON_NAME][EMAIL_ADDRESS][DOMAIN…" at bounding box center [784, 375] width 1568 height 749
drag, startPoint x: 64, startPoint y: 284, endPoint x: 50, endPoint y: 285, distance: 14.0
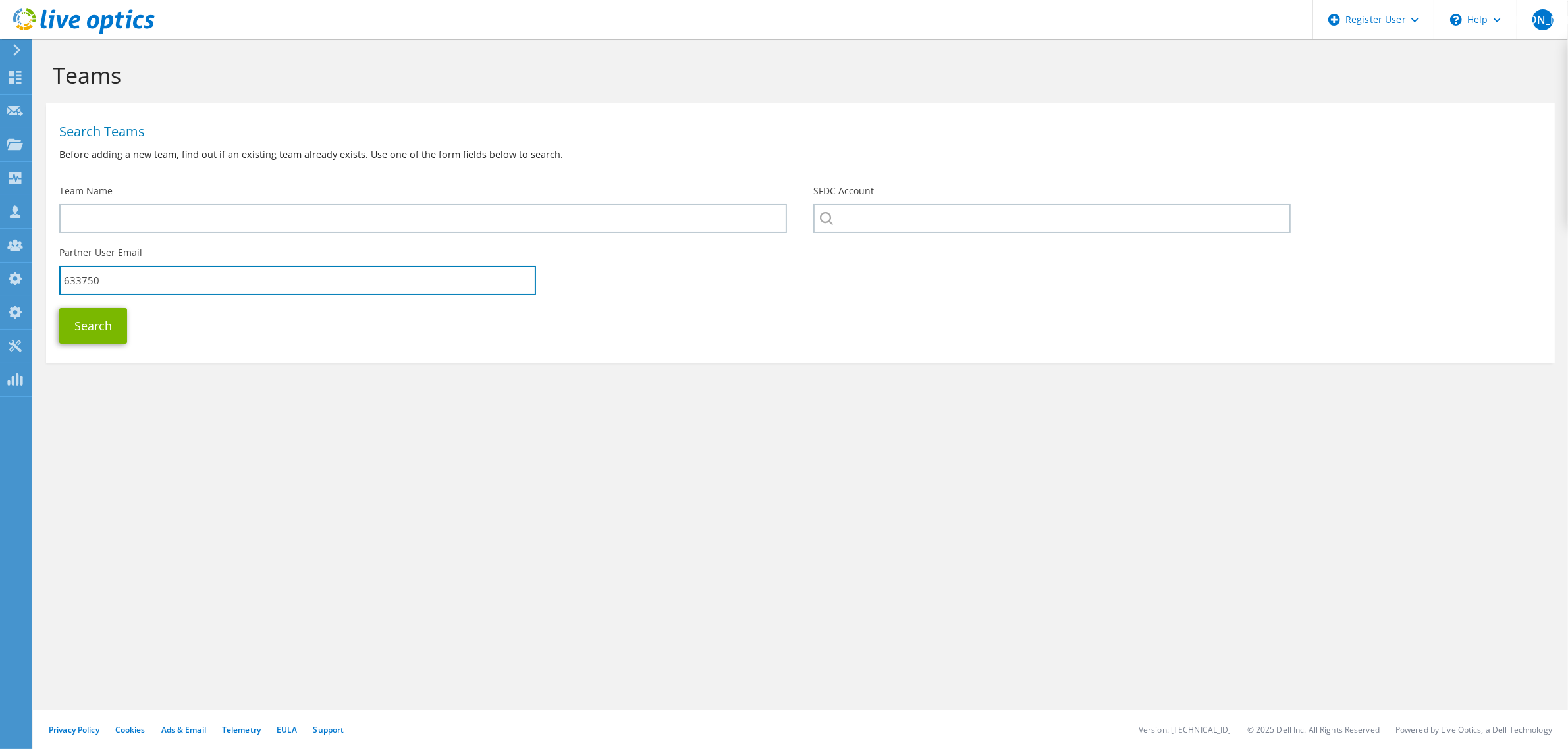
click at [50, 285] on div "Partner User Email 633750" at bounding box center [298, 270] width 503 height 62
type input "sachin"
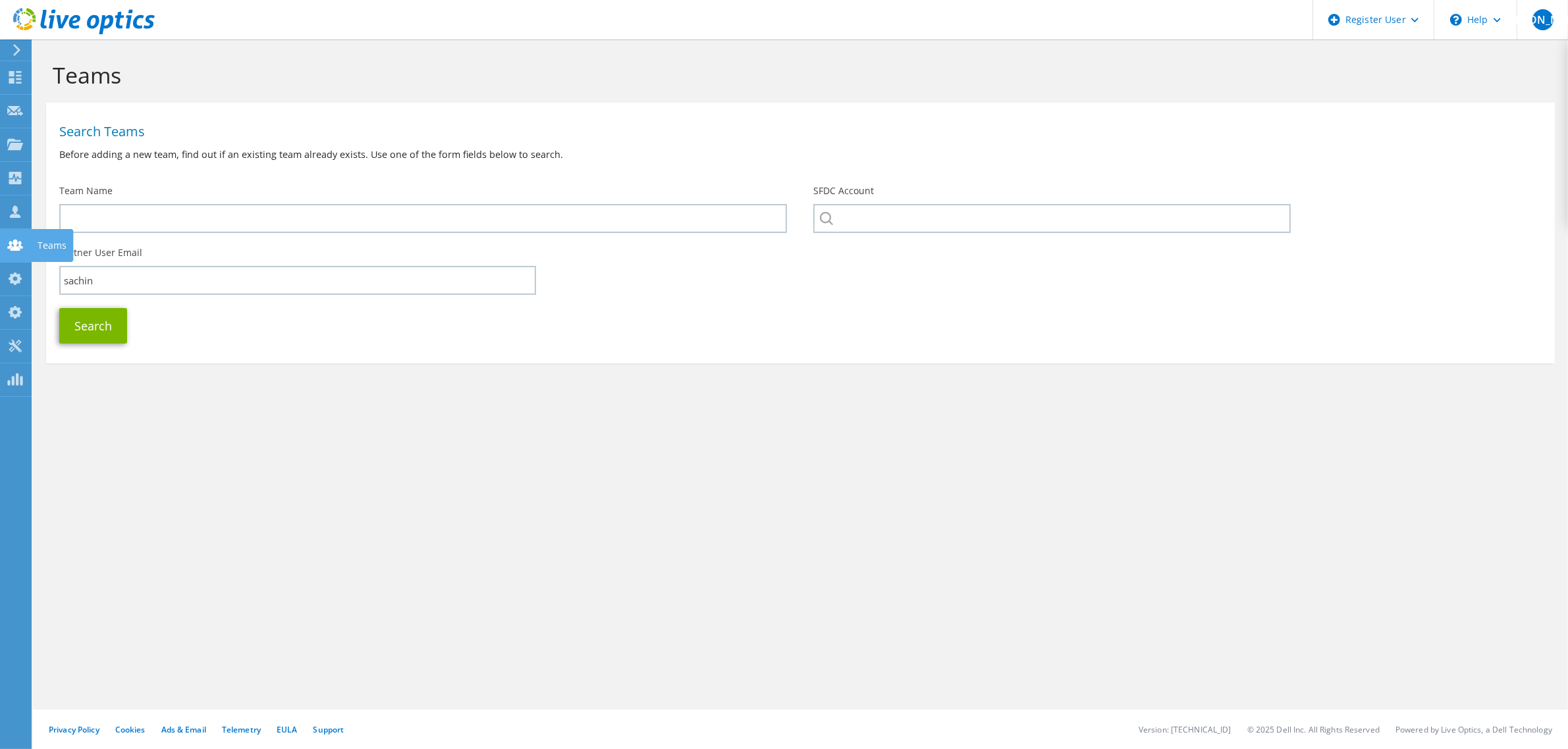
click at [12, 251] on div at bounding box center [15, 247] width 16 height 15
click at [18, 149] on icon at bounding box center [15, 144] width 16 height 13
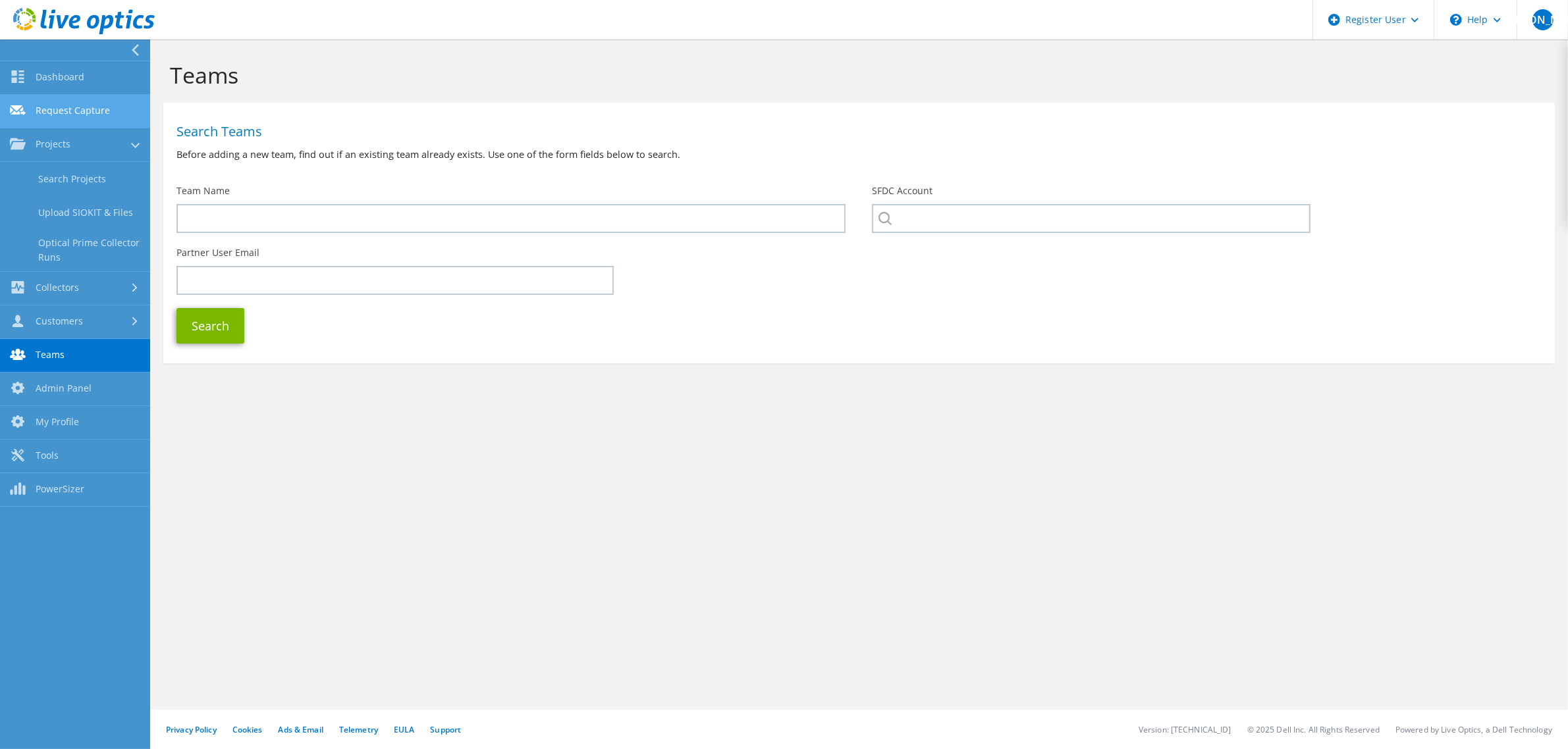
click at [47, 117] on link "Request Capture" at bounding box center [75, 111] width 150 height 34
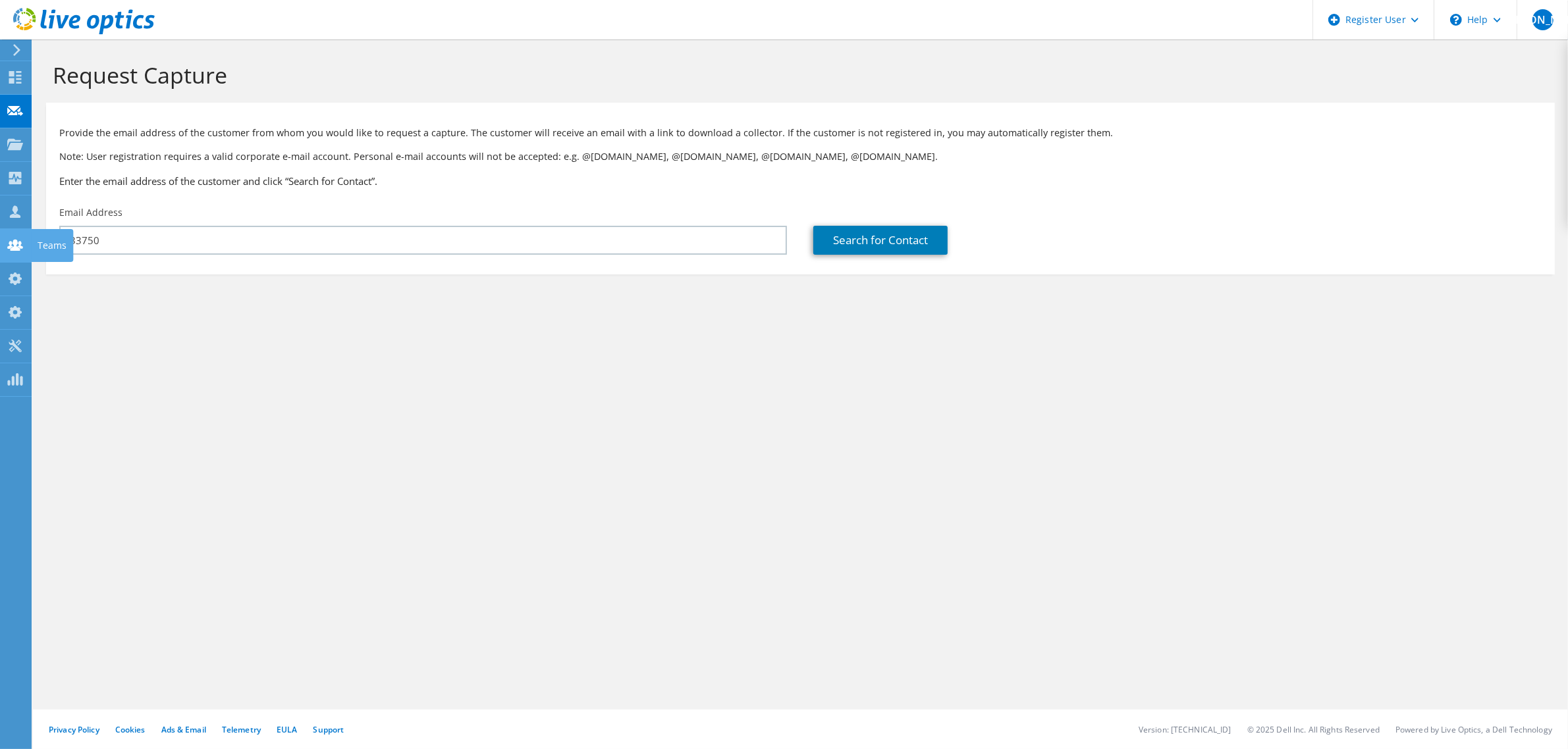
drag, startPoint x: 0, startPoint y: 0, endPoint x: 9, endPoint y: 258, distance: 258.2
click at [9, 258] on div "[PERSON_NAME] Dell Admin User [PERSON_NAME] [PERSON_NAME][EMAIL_ADDRESS][DOMAIN…" at bounding box center [784, 375] width 1568 height 749
click at [83, 237] on input "633750" at bounding box center [423, 241] width 728 height 29
type input "sachin_koshti123@yopmail.com"
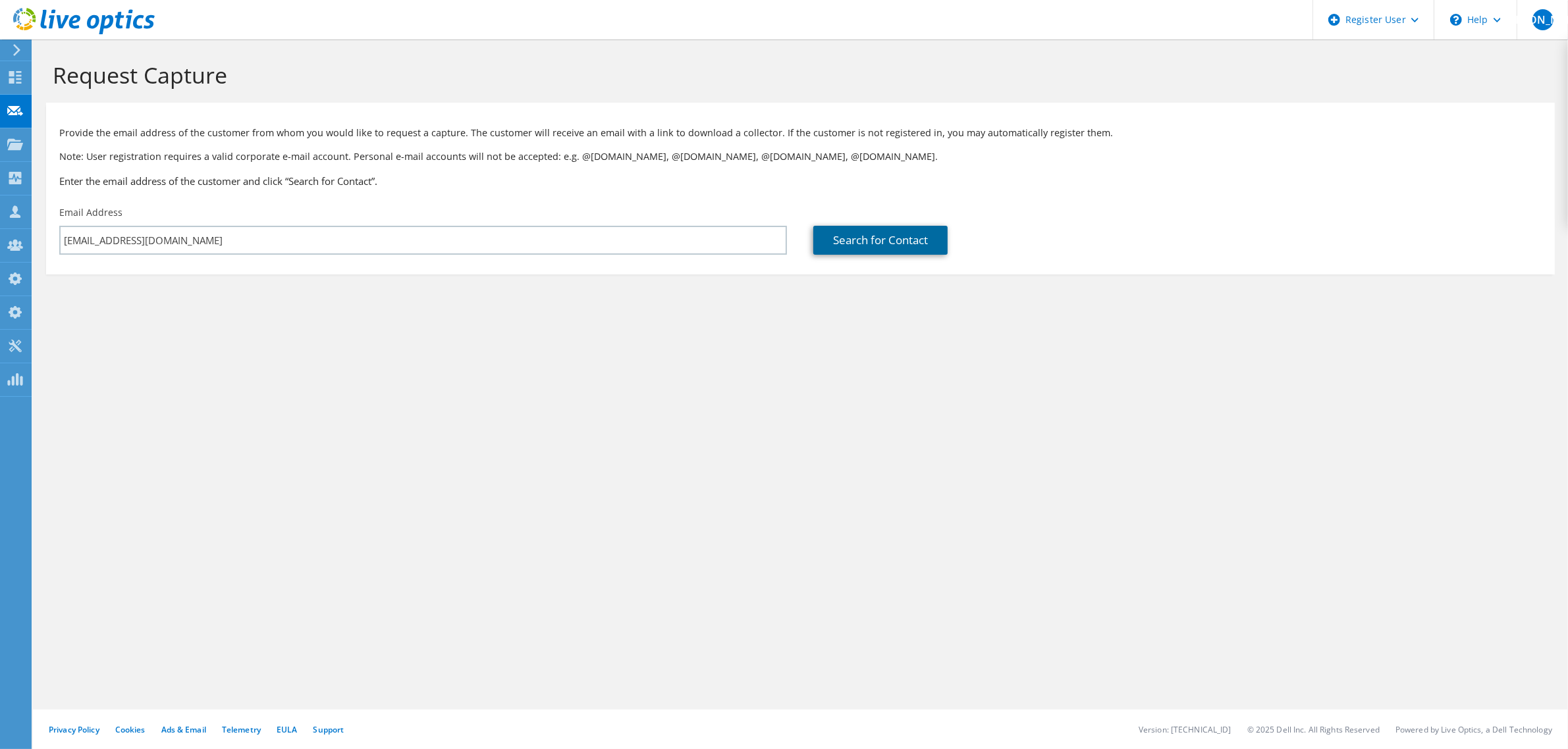
click at [873, 251] on link "Search for Contact" at bounding box center [880, 241] width 135 height 29
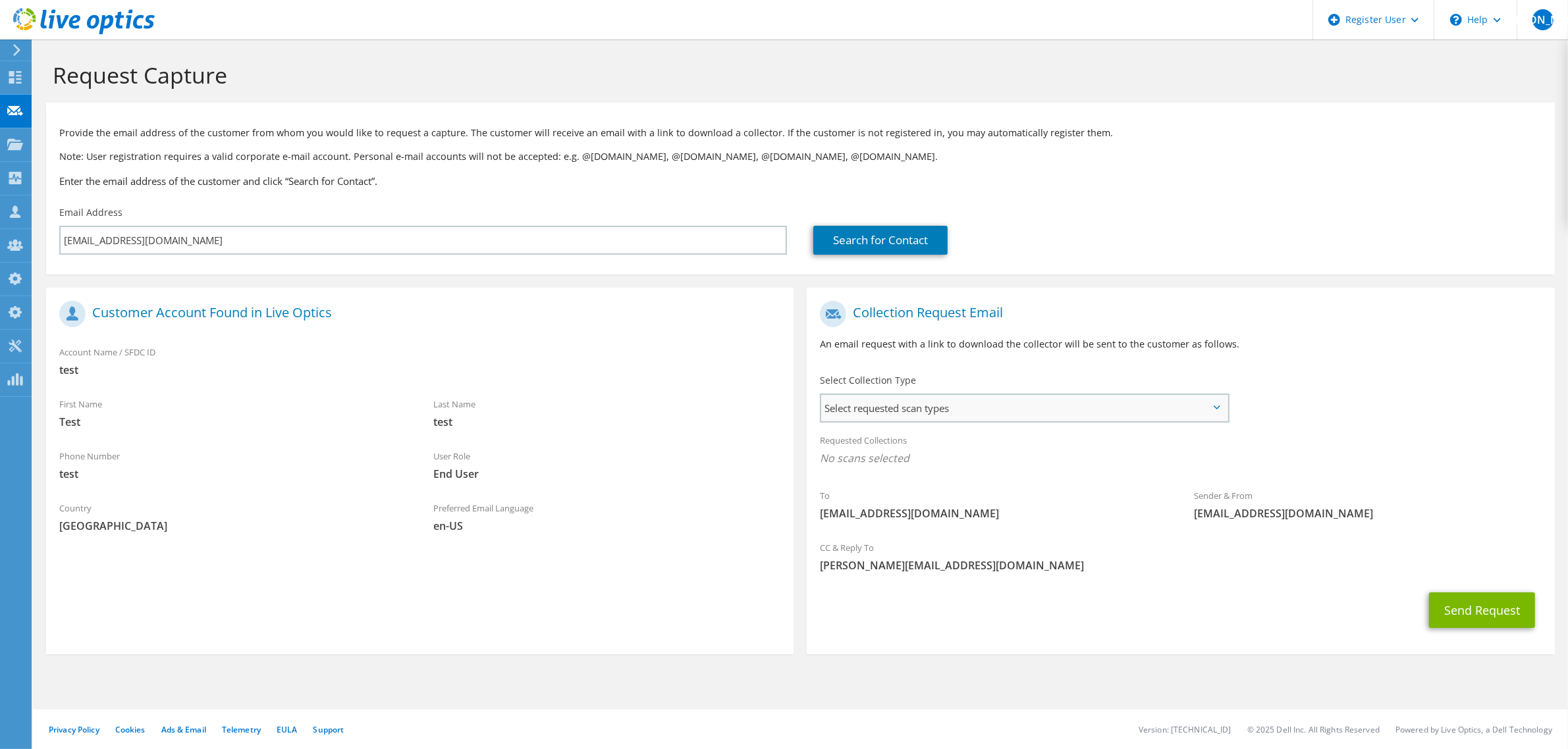
click at [911, 413] on span "Select requested scan types" at bounding box center [1024, 408] width 406 height 27
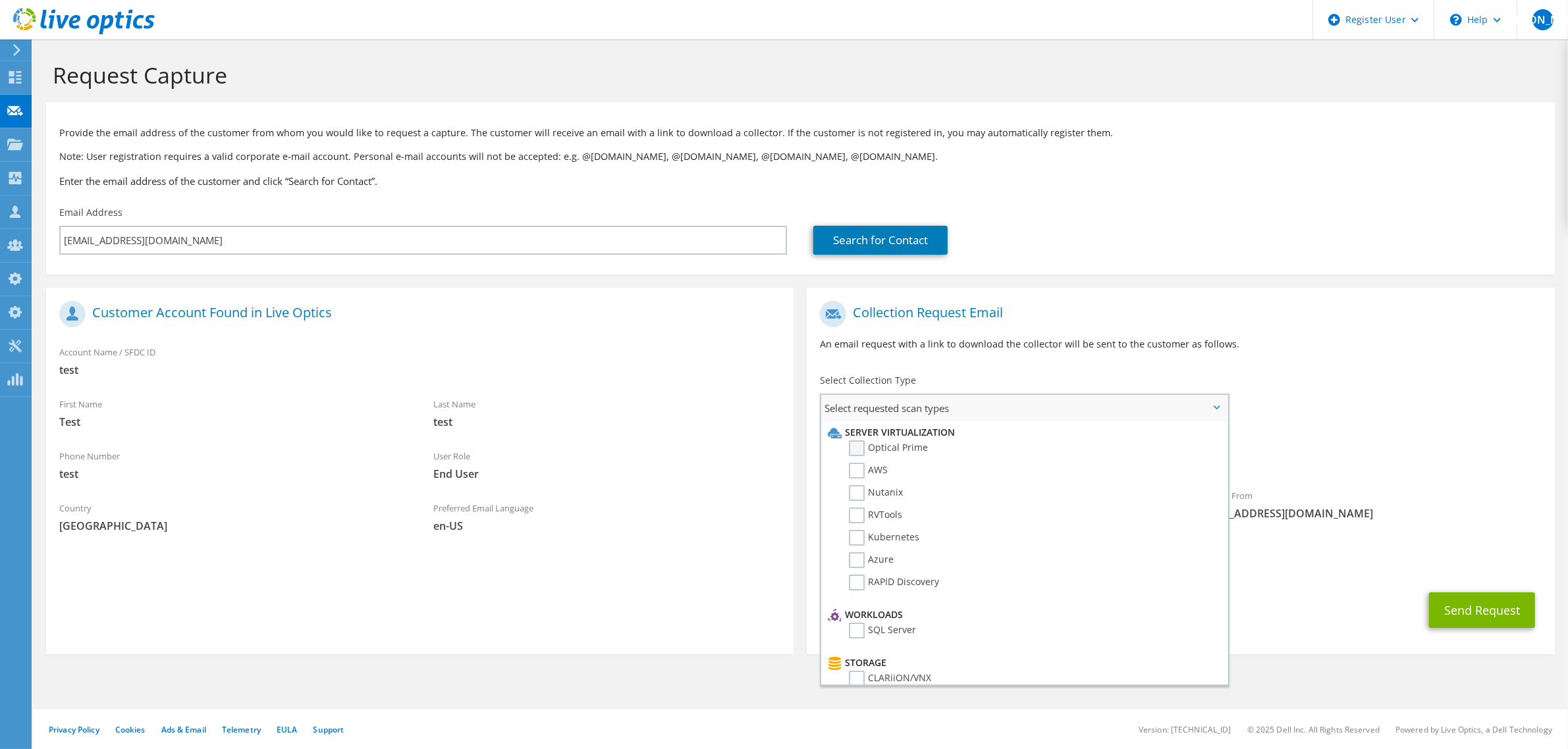
click at [902, 445] on label "Optical Prime" at bounding box center [888, 449] width 79 height 16
click at [0, 0] on input "Optical Prime" at bounding box center [0, 0] width 0 height 0
click at [1502, 610] on button "Send Request" at bounding box center [1482, 614] width 106 height 36
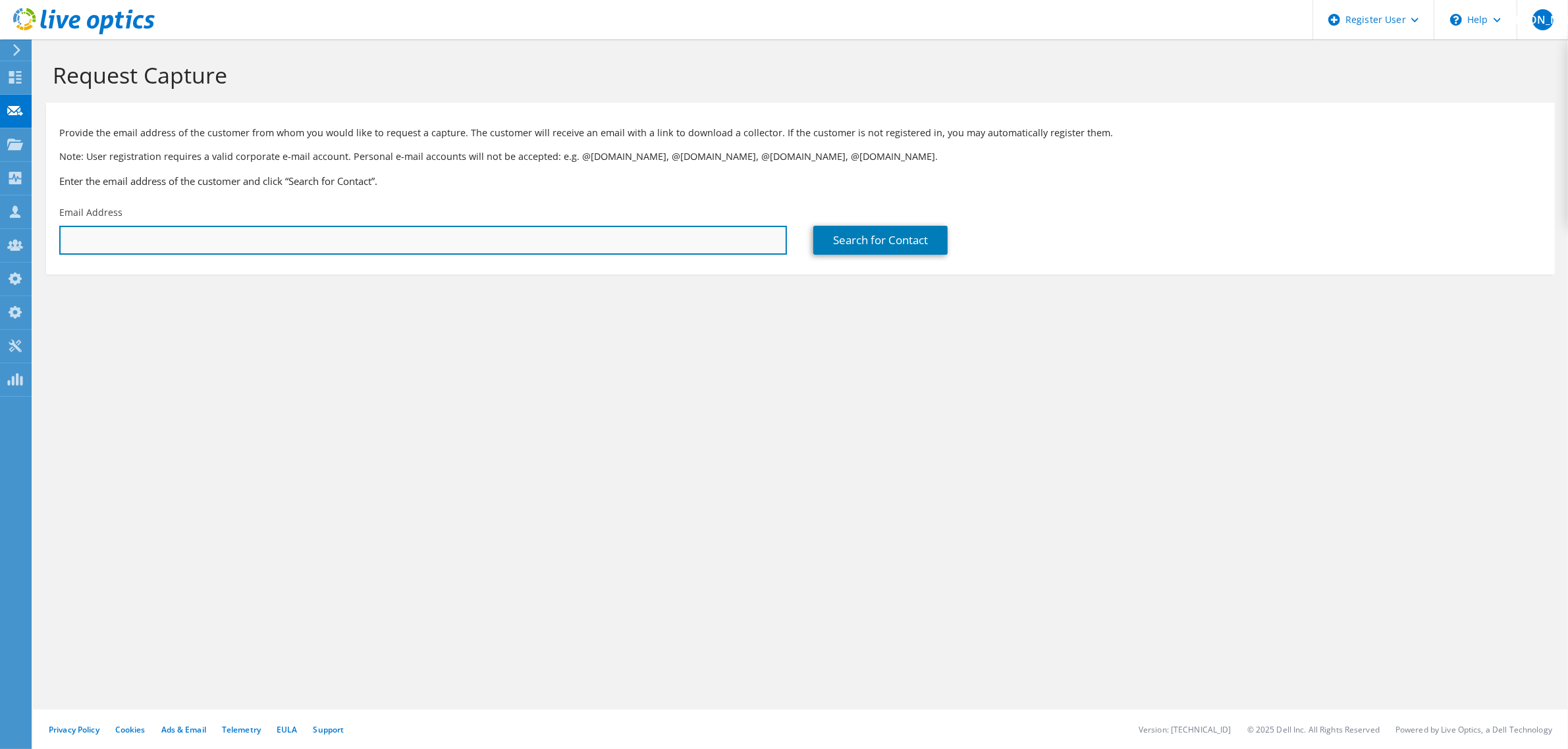
click at [257, 249] on input "text" at bounding box center [423, 241] width 728 height 29
type input "[EMAIL_ADDRESS][DOMAIN_NAME]"
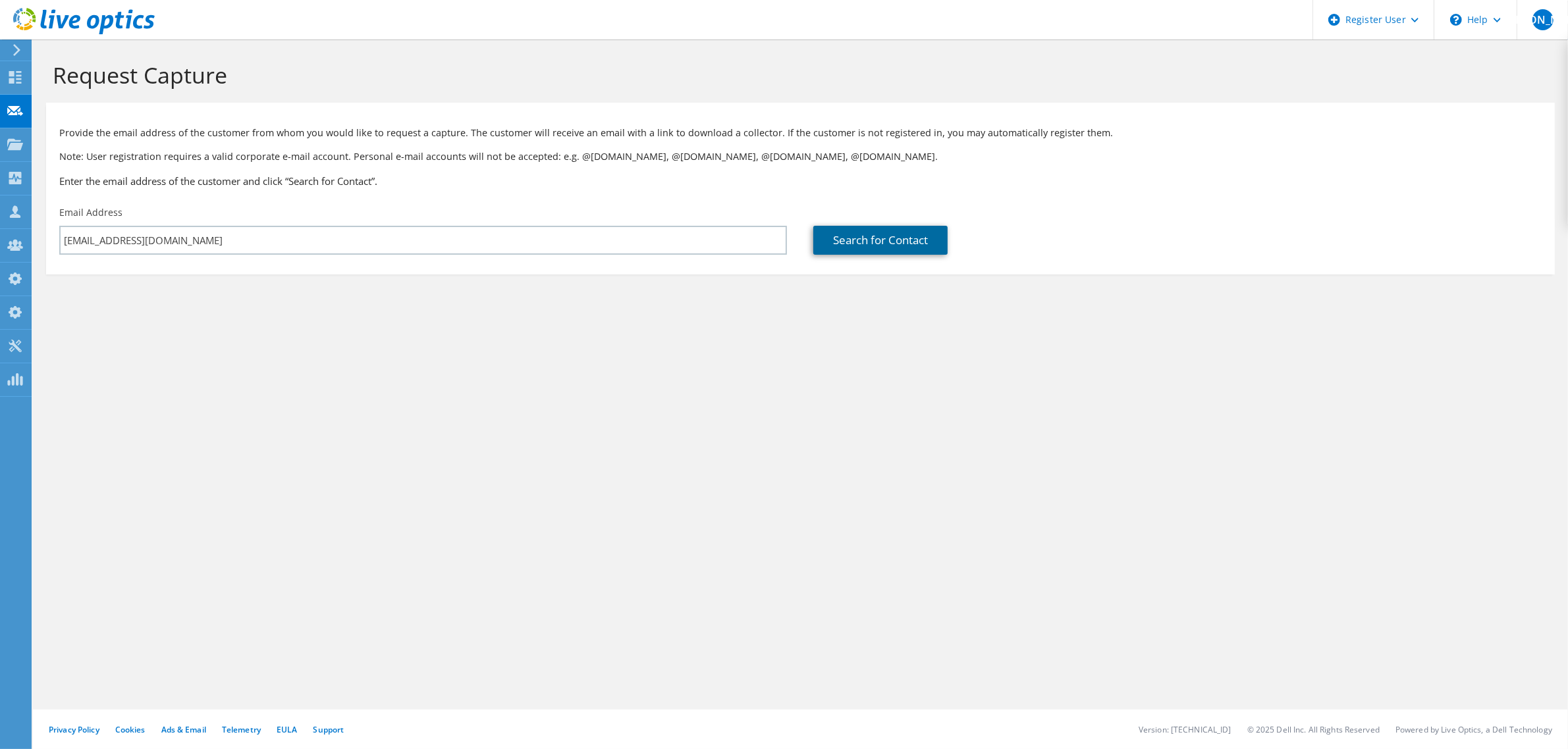
click at [867, 241] on link "Search for Contact" at bounding box center [880, 241] width 135 height 29
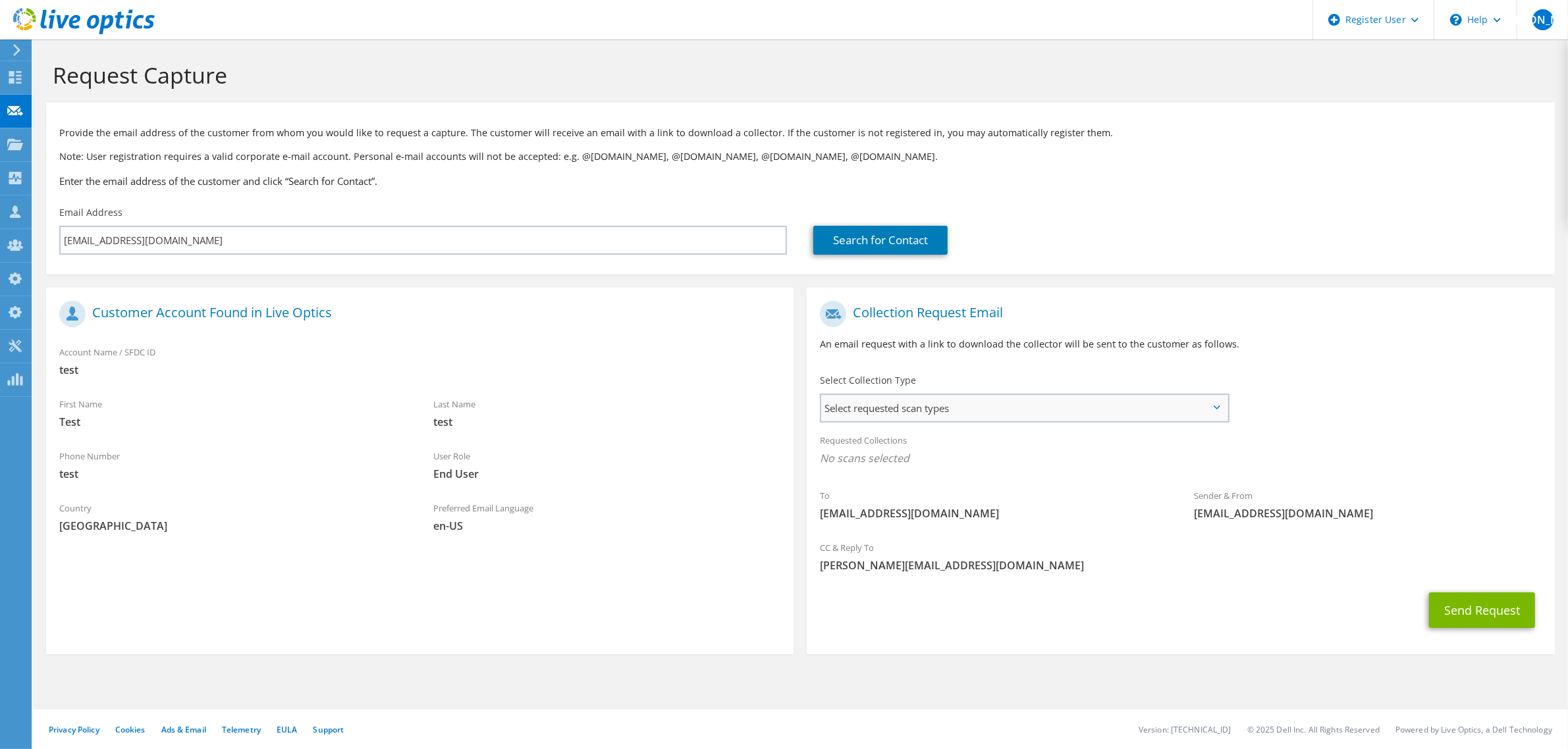
click at [924, 412] on span "Select requested scan types" at bounding box center [1024, 408] width 406 height 27
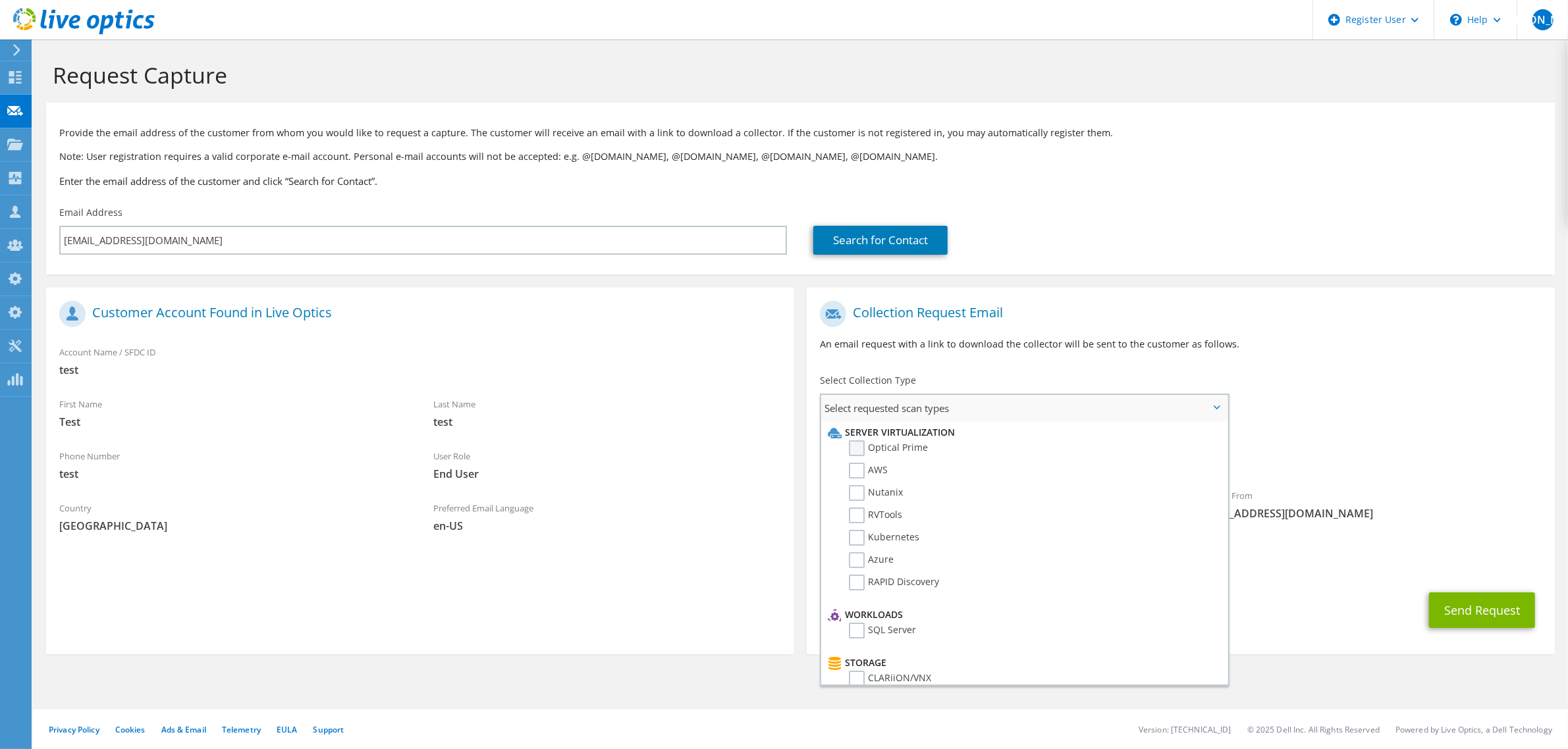
click at [914, 448] on label "Optical Prime" at bounding box center [888, 449] width 79 height 16
click at [0, 0] on input "Optical Prime" at bounding box center [0, 0] width 0 height 0
click at [1463, 613] on button "Send Request" at bounding box center [1482, 614] width 106 height 36
